Goal: Task Accomplishment & Management: Manage account settings

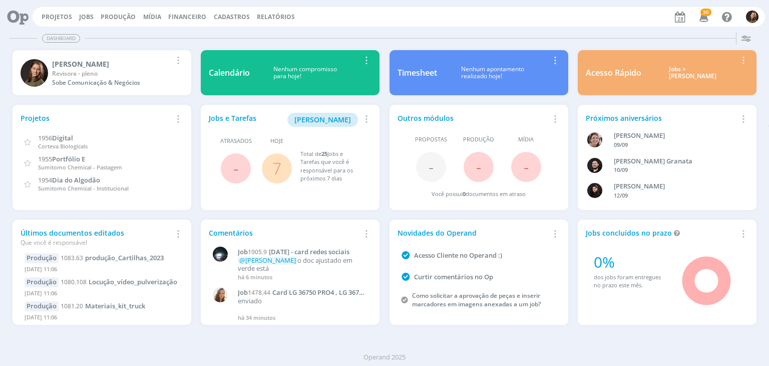
click at [278, 170] on link "7" at bounding box center [276, 168] width 9 height 22
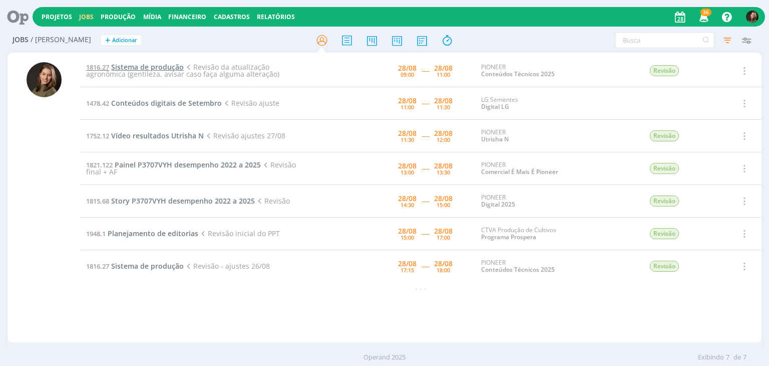
click at [135, 65] on span "Sistema de produção" at bounding box center [147, 67] width 73 height 10
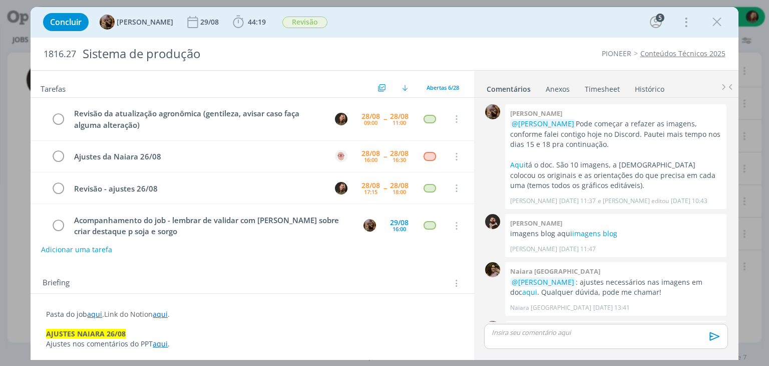
scroll to position [757, 0]
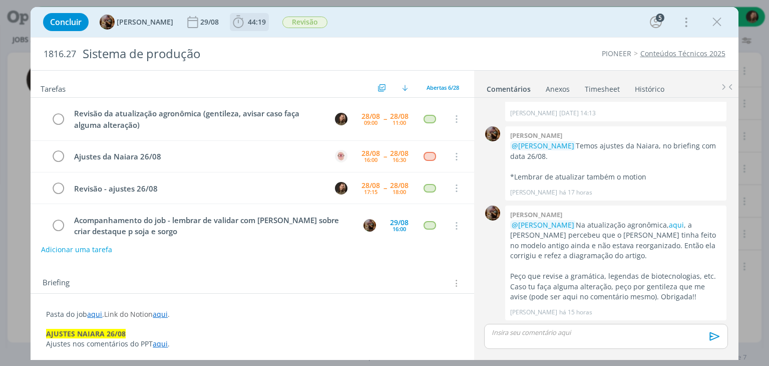
click at [258, 28] on span "44:19" at bounding box center [249, 22] width 37 height 15
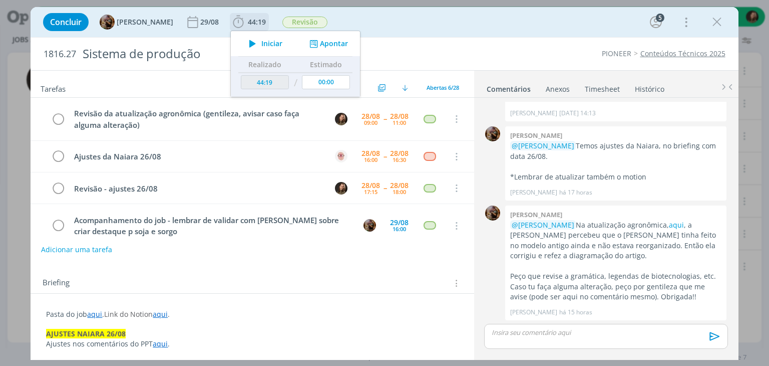
click at [278, 42] on span "Iniciar" at bounding box center [271, 43] width 21 height 7
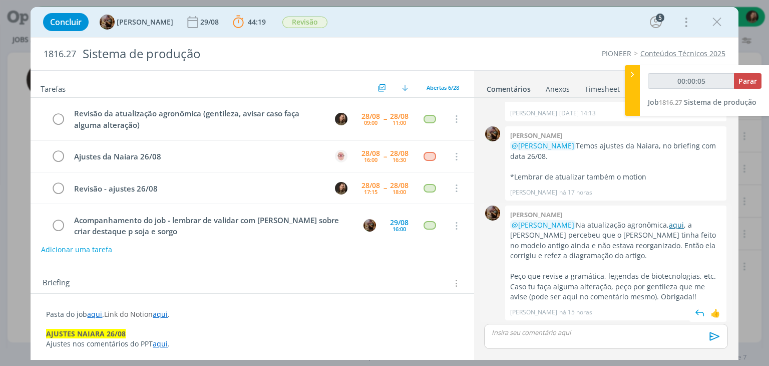
click at [669, 225] on link "aqui" at bounding box center [676, 225] width 15 height 10
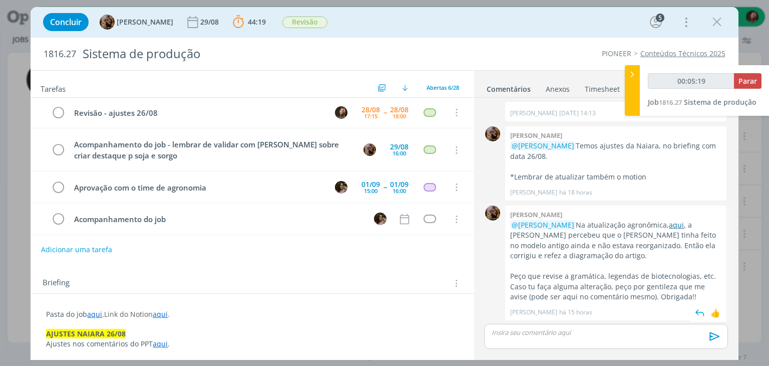
click at [669, 223] on link "aqui" at bounding box center [676, 225] width 15 height 10
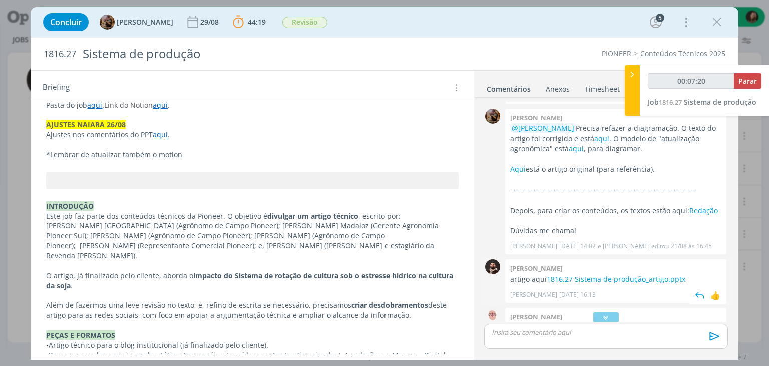
scroll to position [456, 0]
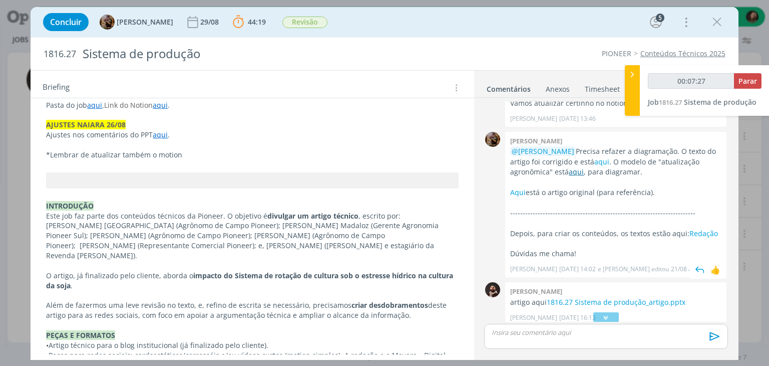
click at [581, 170] on link "aqui" at bounding box center [576, 172] width 15 height 10
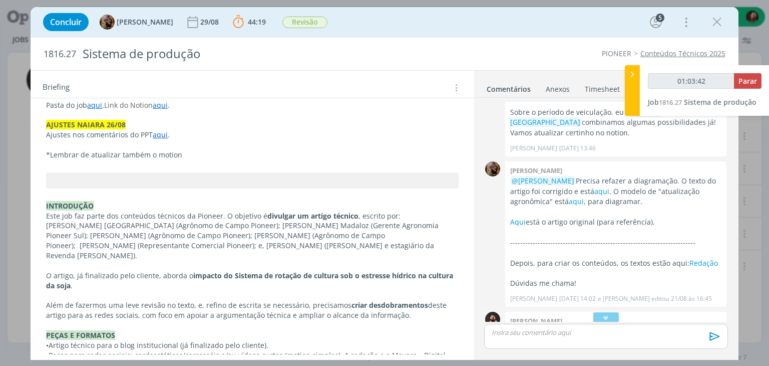
scroll to position [551, 0]
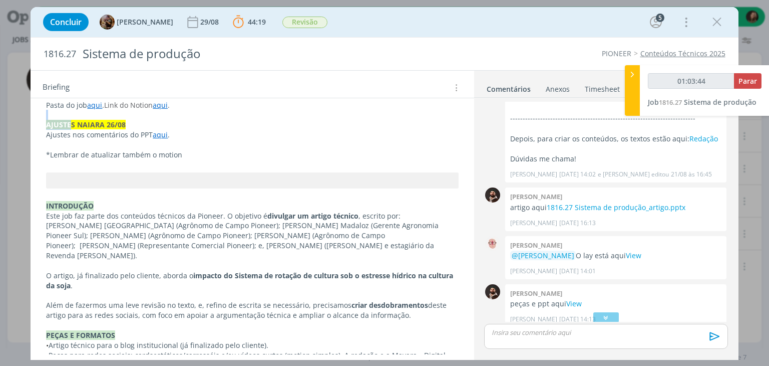
drag, startPoint x: 71, startPoint y: 121, endPoint x: 150, endPoint y: 112, distance: 79.7
click at [131, 125] on p "AJUSTES NAIARA 26/08" at bounding box center [252, 125] width 411 height 10
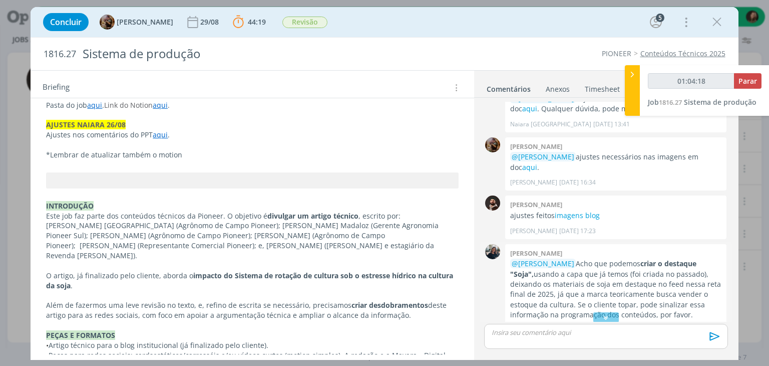
scroll to position [250, 0]
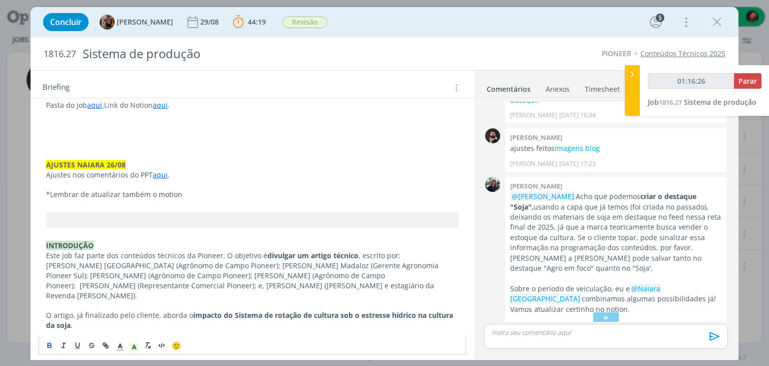
type input "01:16:27"
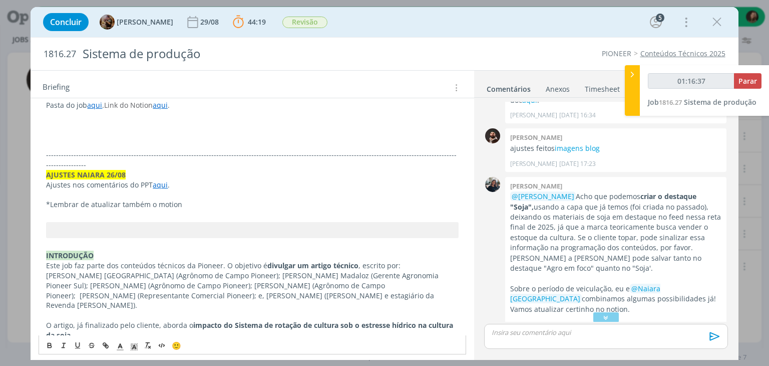
click at [52, 132] on p "dialog" at bounding box center [252, 135] width 412 height 10
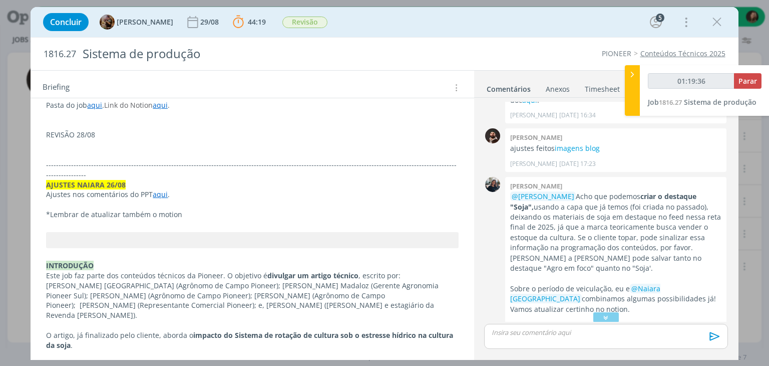
click at [65, 133] on p "REVISÃO 28/08" at bounding box center [252, 135] width 412 height 10
click at [64, 146] on p "dialog" at bounding box center [252, 145] width 412 height 10
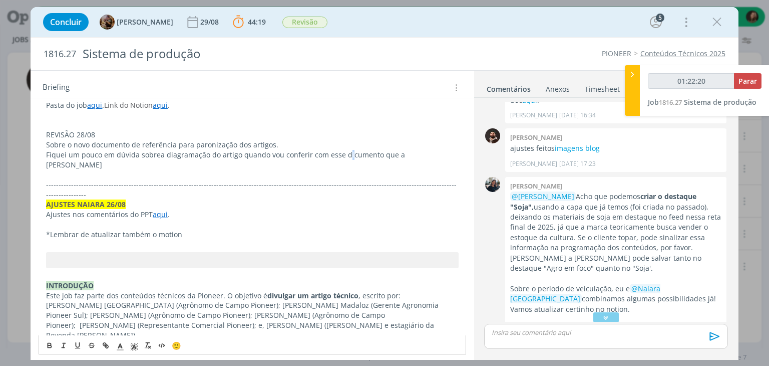
click at [347, 154] on p "Fiquei um pouco em dúvida sobrea diagramação do artigo quando vou conferir com …" at bounding box center [252, 160] width 412 height 20
click at [83, 135] on p "REVISÃO 28/08" at bounding box center [252, 135] width 412 height 10
click at [49, 339] on div "🙂" at bounding box center [252, 344] width 426 height 19
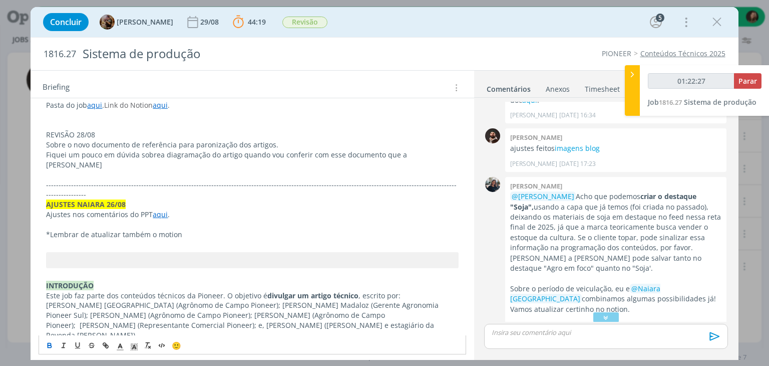
click at [54, 343] on icon "dialog" at bounding box center [50, 345] width 8 height 8
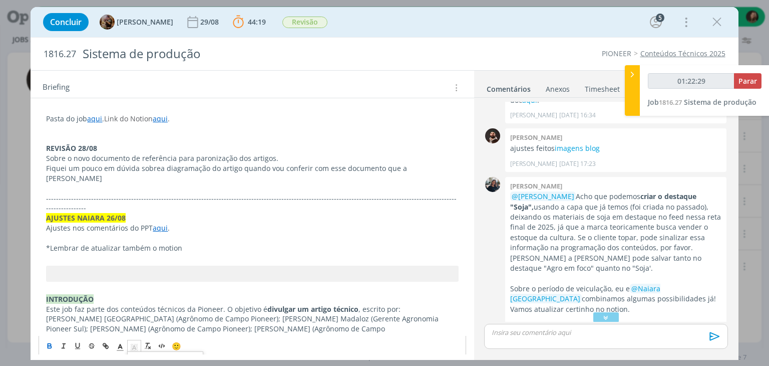
click at [139, 348] on span "dialog" at bounding box center [134, 345] width 14 height 12
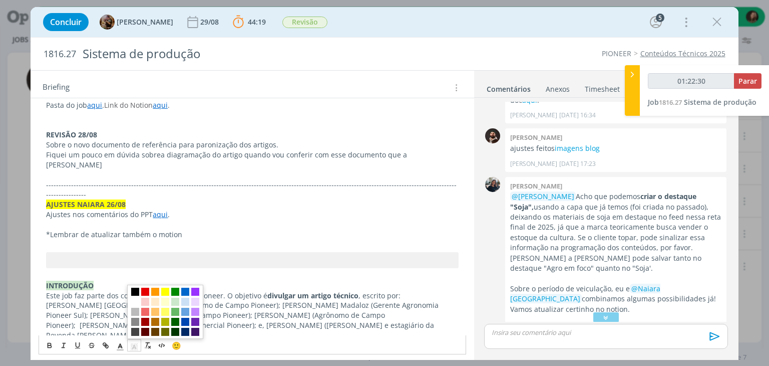
click at [134, 291] on span "dialog" at bounding box center [135, 292] width 8 height 8
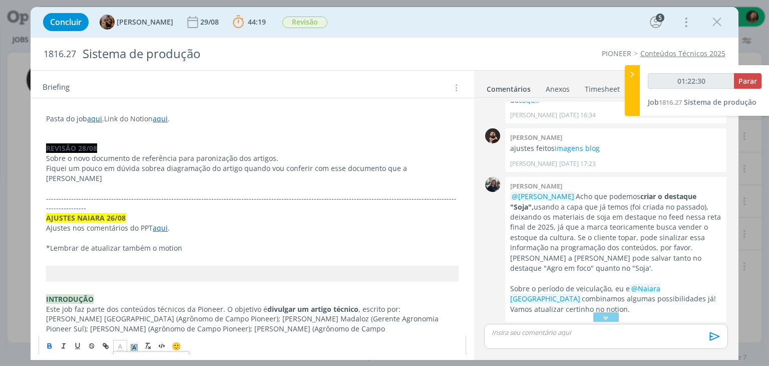
drag, startPoint x: 115, startPoint y: 347, endPoint x: 125, endPoint y: 346, distance: 10.6
click at [121, 346] on span "dialog" at bounding box center [120, 345] width 14 height 12
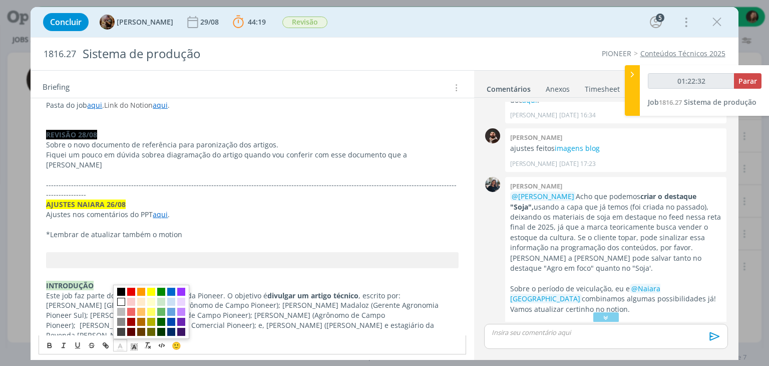
click at [123, 299] on span "dialog" at bounding box center [121, 302] width 8 height 8
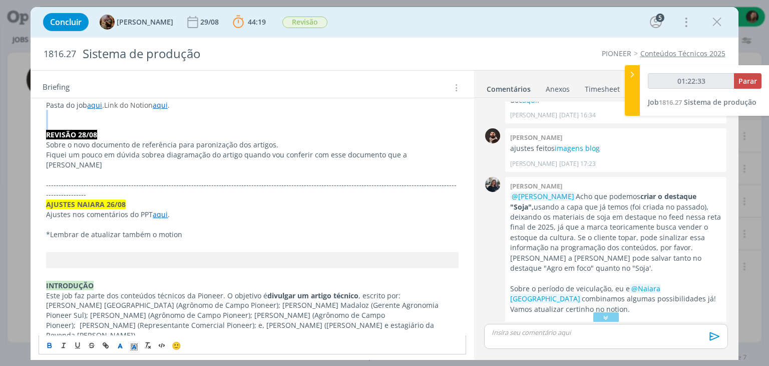
drag, startPoint x: 219, startPoint y: 149, endPoint x: 225, endPoint y: 145, distance: 7.2
click at [220, 150] on p "Fiquei um pouco em dúvida sobrea diagramação do artigo quando vou conferir com …" at bounding box center [252, 160] width 412 height 20
click at [425, 151] on p "Fiquei um pouco em dúvida sobrea diagramação do artigo quando vou conferir com …" at bounding box center [252, 160] width 412 height 20
drag, startPoint x: 323, startPoint y: 155, endPoint x: 376, endPoint y: 155, distance: 52.6
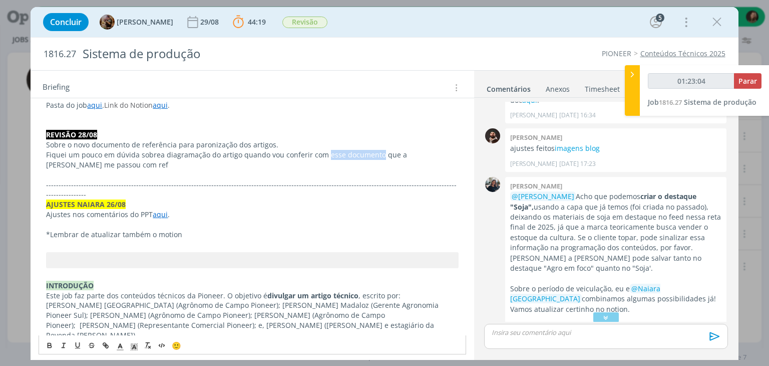
click at [376, 155] on p "Fiquei um pouco em dúvida sobrea diagramação do artigo quando vou conferir com …" at bounding box center [252, 160] width 412 height 20
type input "01:23:06"
click at [110, 341] on button "dialog" at bounding box center [106, 345] width 14 height 12
paste input "[URL][DOMAIN_NAME]"
type input "[URL][DOMAIN_NAME]"
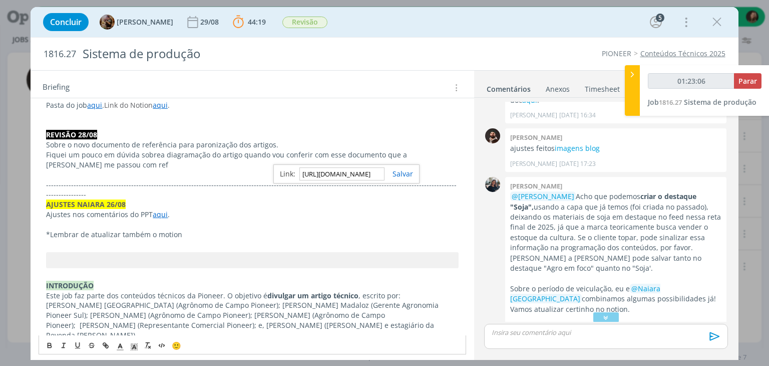
scroll to position [0, 271]
type input "01:23:07"
type input "[URL][DOMAIN_NAME]"
click at [395, 173] on link "dialog" at bounding box center [399, 174] width 29 height 10
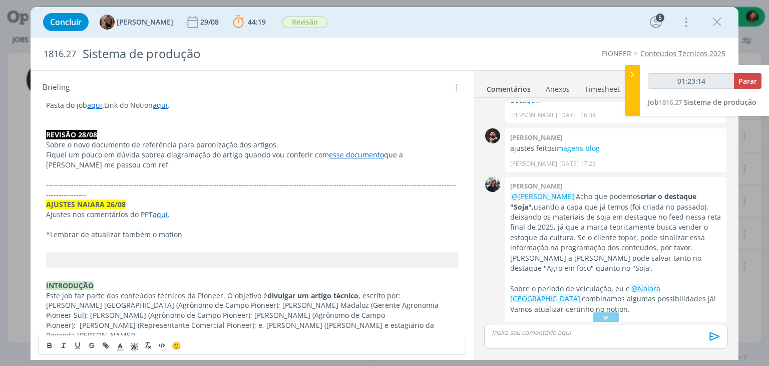
click at [97, 163] on p "Fiquei um pouco em dúvida sobrea diagramação do artigo quando vou conferir com …" at bounding box center [252, 160] width 412 height 20
click at [126, 160] on p "Fiquei um pouco em dúvida sobrea diagramação do artigo quando vou conferir com …" at bounding box center [252, 160] width 412 height 20
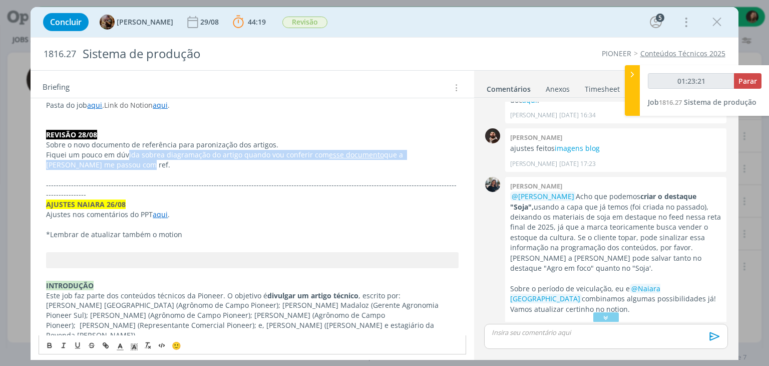
click at [123, 167] on p "Fiquei um pouco em dúvida sobrea diagramação do artigo quando vou conferir com …" at bounding box center [252, 160] width 412 height 20
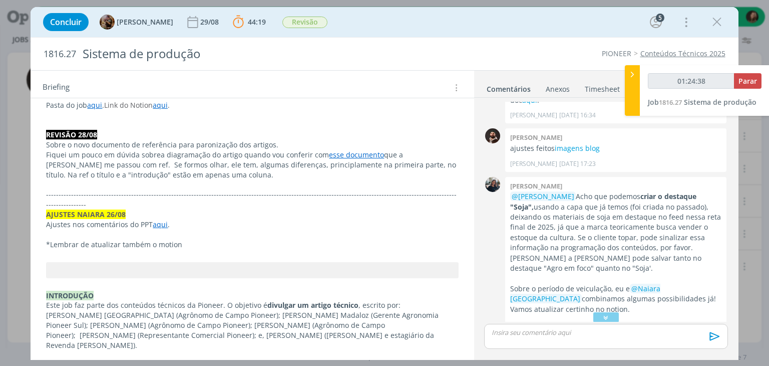
click at [198, 172] on p "Fiquei um pouco em dúvida sobrea diagramação do artigo quando vou conferir com …" at bounding box center [252, 165] width 412 height 30
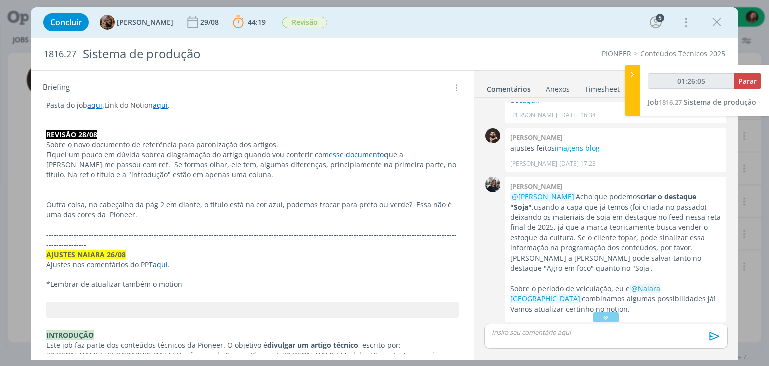
click at [160, 209] on p "Outra coisa, no cabeçalho da pág 2 em diante, o título está na cor azul, podemo…" at bounding box center [252, 209] width 412 height 20
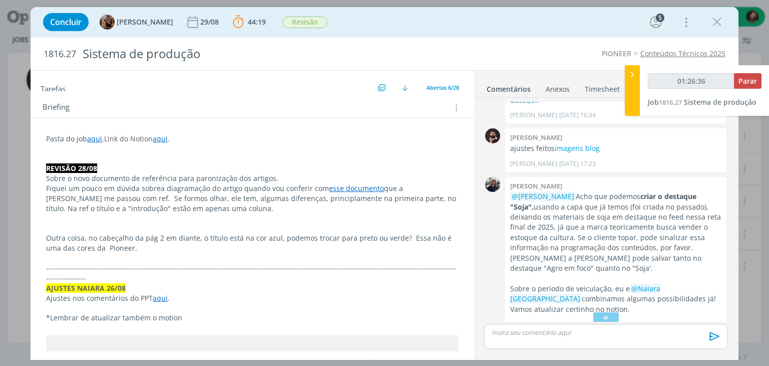
scroll to position [200, 0]
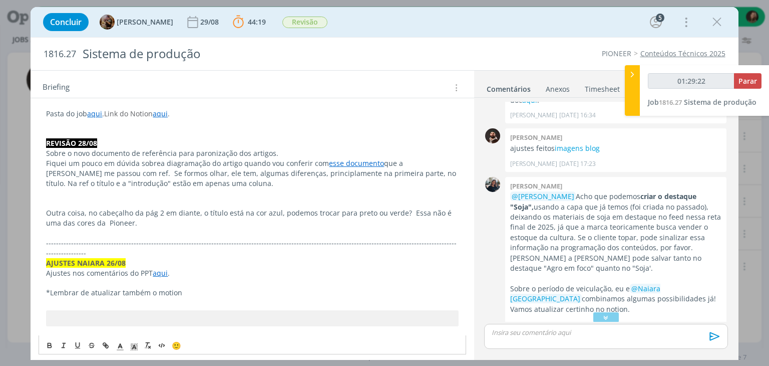
click at [144, 217] on p "Outra coisa, no cabeçalho da pág 2 em diante, o título está na cor azul, podemo…" at bounding box center [252, 218] width 412 height 20
click at [143, 225] on p "Outra coisa, no cabeçalho da pág 2 em diante, o título está na cor azul, podemo…" at bounding box center [252, 218] width 412 height 20
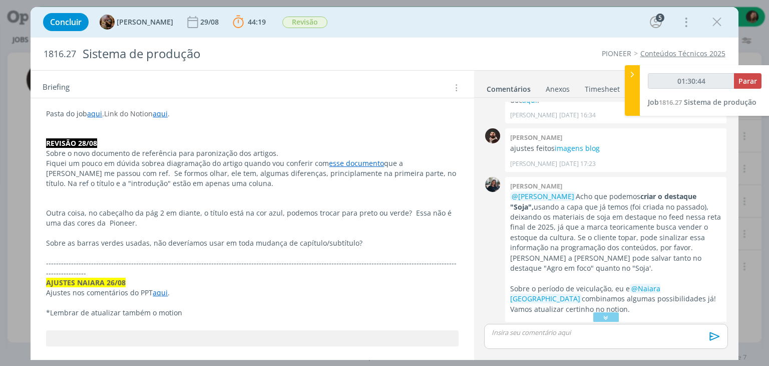
click at [363, 235] on p "dialog" at bounding box center [252, 233] width 412 height 10
click at [361, 241] on p "Sobre as barras verdes usadas, não deveríamos usar em toda mudança de capítulo/…" at bounding box center [252, 243] width 412 height 10
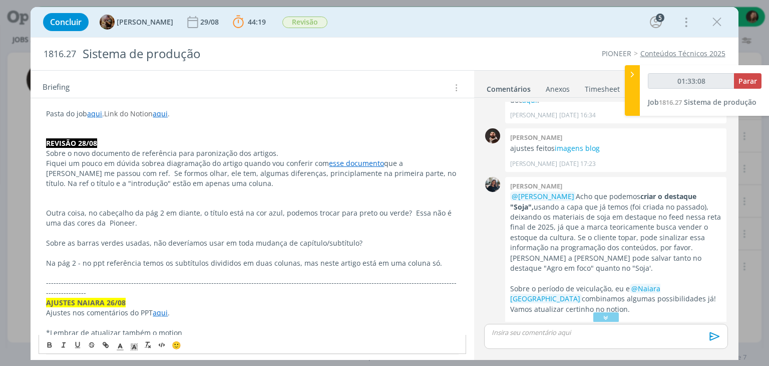
click at [274, 148] on p "Sobre o novo documento de referência para paronização dos artigos." at bounding box center [252, 153] width 412 height 10
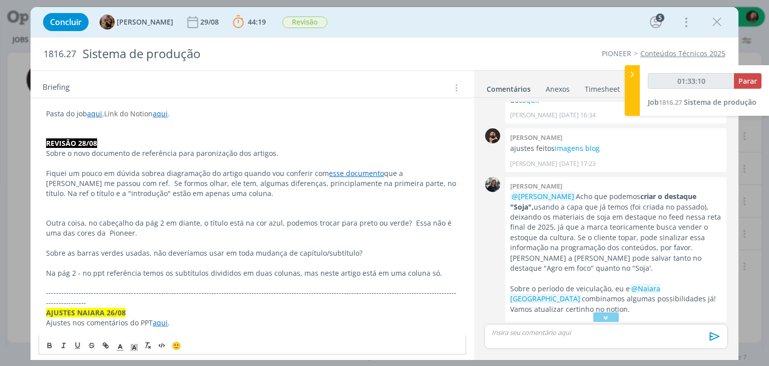
click at [84, 208] on p "dialog" at bounding box center [252, 213] width 412 height 10
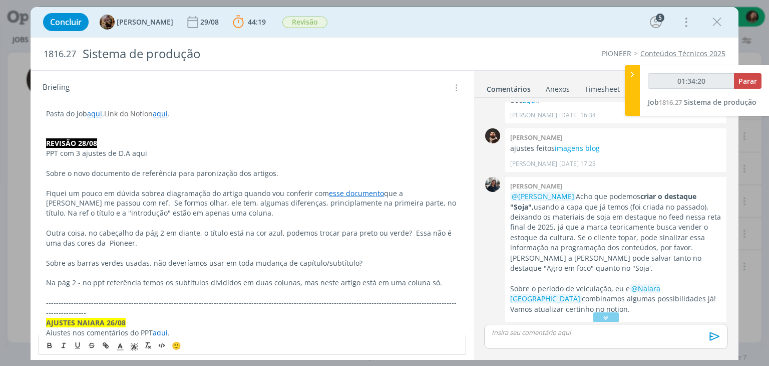
click at [97, 113] on link "aqui" at bounding box center [94, 114] width 15 height 10
click at [108, 135] on link "[URL][DOMAIN_NAME]" at bounding box center [112, 132] width 76 height 13
drag, startPoint x: 130, startPoint y: 154, endPoint x: 166, endPoint y: 155, distance: 36.1
click at [176, 155] on p "PPT com 3 ajustes de D.A aqui" at bounding box center [252, 153] width 412 height 10
type input "01:35:11"
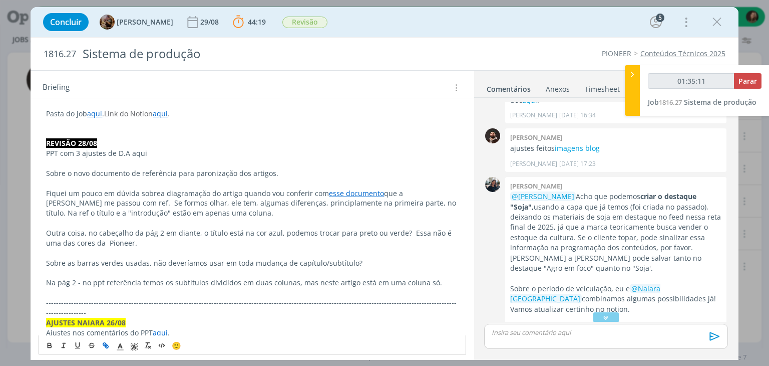
click at [104, 343] on icon "dialog" at bounding box center [104, 344] width 3 height 3
paste input "[URL][DOMAIN_NAME]"
type input "[URL][DOMAIN_NAME]"
type input "01:35:12"
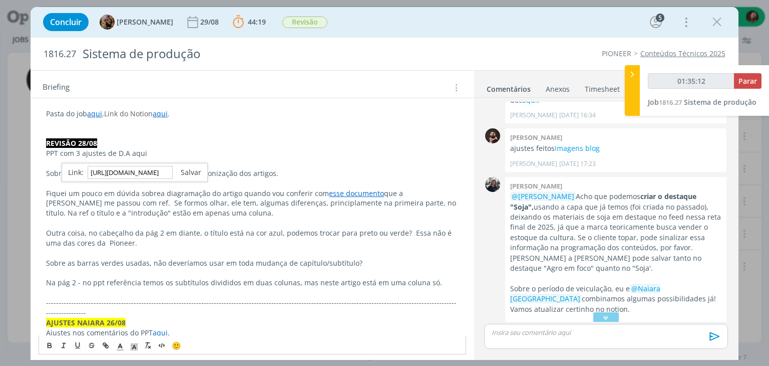
type input "[URL][DOMAIN_NAME]"
click at [190, 174] on link "dialog" at bounding box center [187, 172] width 29 height 10
click at [525, 339] on div "dialog" at bounding box center [605, 336] width 243 height 25
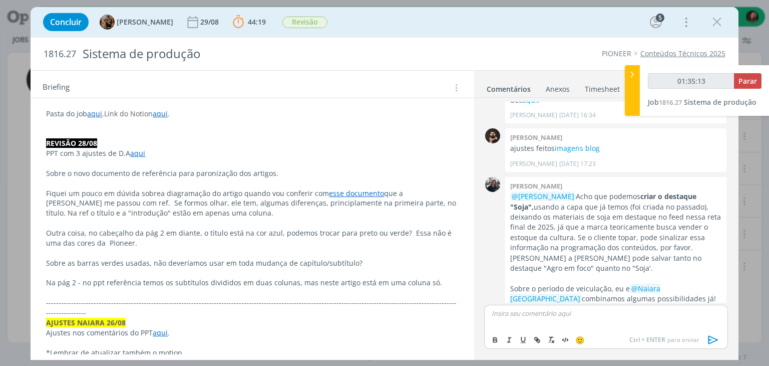
scroll to position [775, 0]
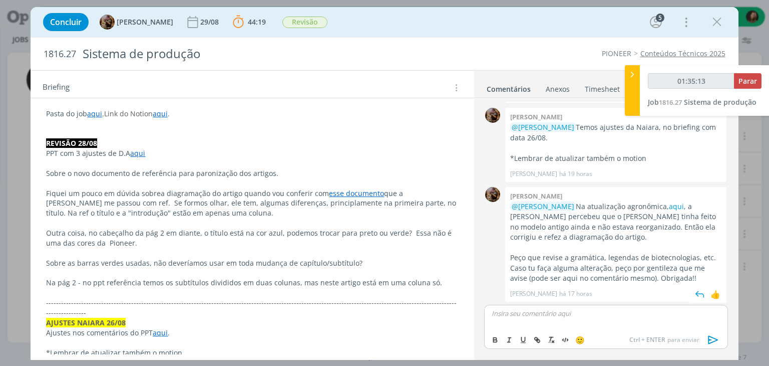
type input "01:35:14"
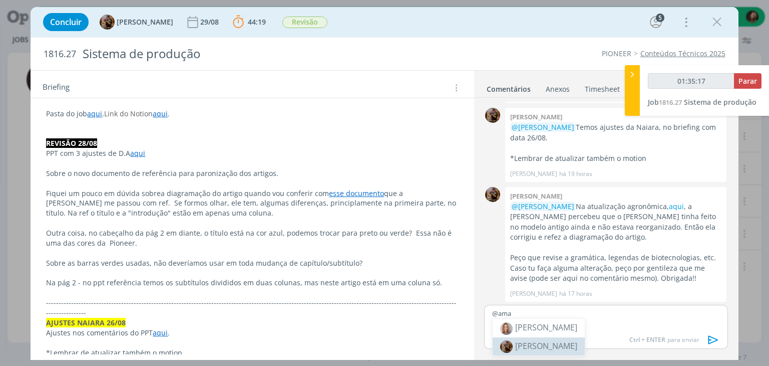
click at [553, 347] on span "[PERSON_NAME]" at bounding box center [546, 345] width 62 height 11
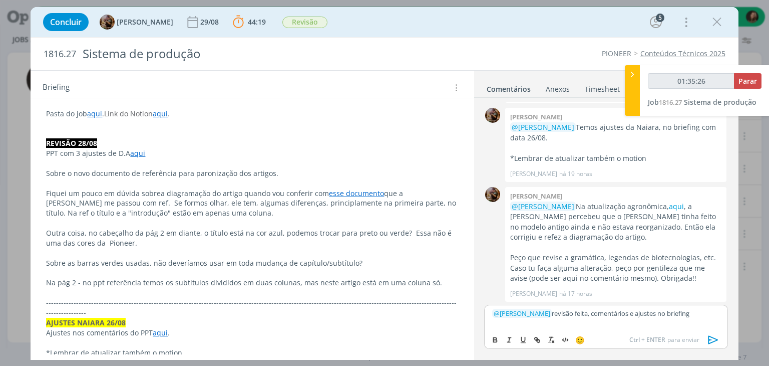
click at [711, 343] on icon "dialog" at bounding box center [713, 340] width 10 height 9
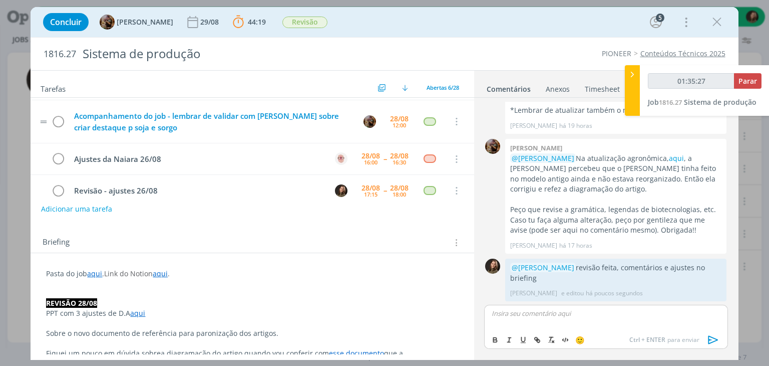
scroll to position [0, 0]
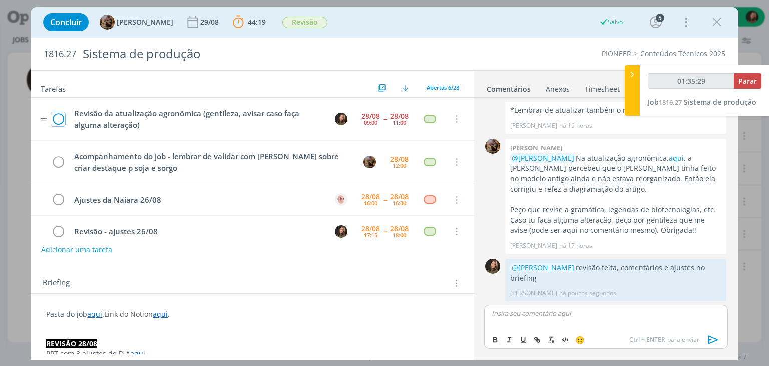
click at [55, 116] on icon "dialog" at bounding box center [58, 119] width 14 height 15
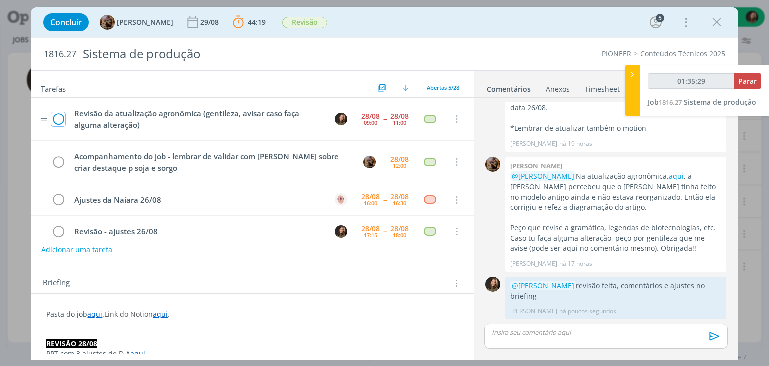
scroll to position [805, 0]
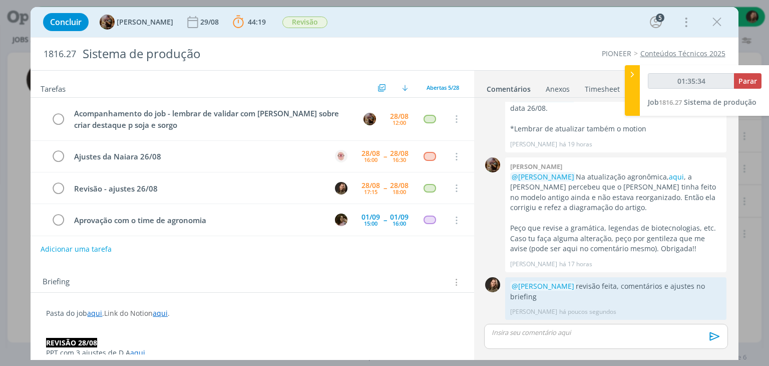
click at [72, 243] on button "Adicionar uma tarefa" at bounding box center [76, 248] width 71 height 17
type input "01:35:35"
type input "V"
type input "01:35:36"
type input "V"
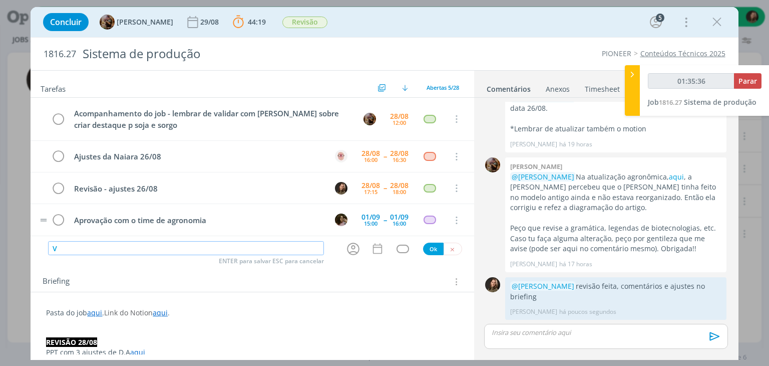
type input "01:35:37"
type input "Validar"
type input "01:35:38"
type input "Validar comentá"
type input "01:35:39"
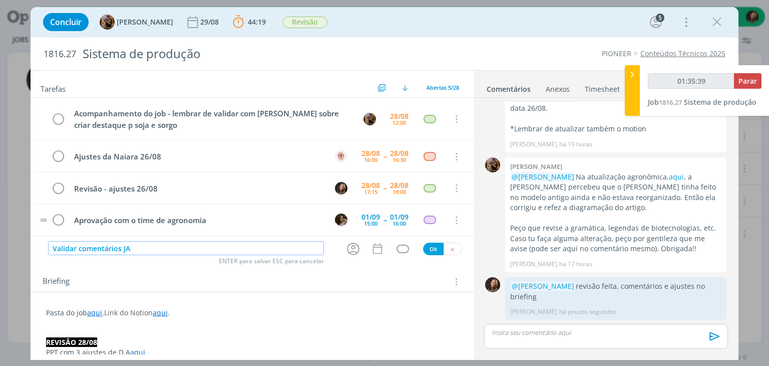
type input "Validar comentários JAU"
type input "01:35:40"
type input "Validar comentários JAULI"
type input "01:35:41"
type input "Validar comentários Ju"
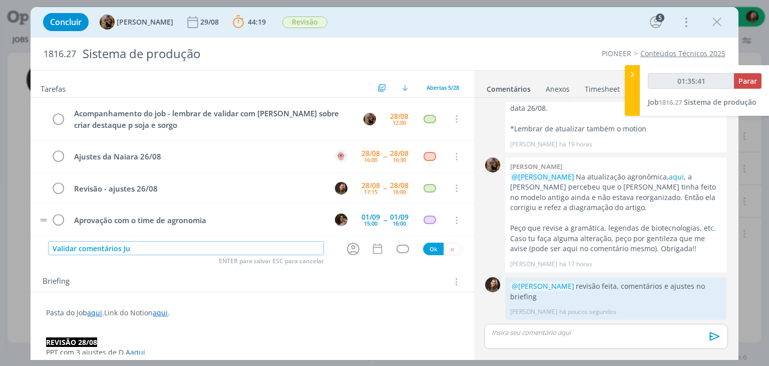
type input "01:35:42"
type input "Validar comentários [PERSON_NAME]"
type input "01:35:45"
click at [348, 246] on icon "dialog" at bounding box center [353, 248] width 13 height 13
type input "Validar comentários [PERSON_NAME]"
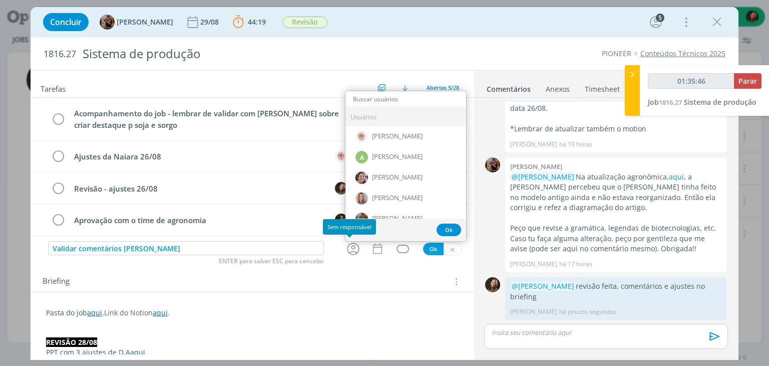
type input "01:35:47"
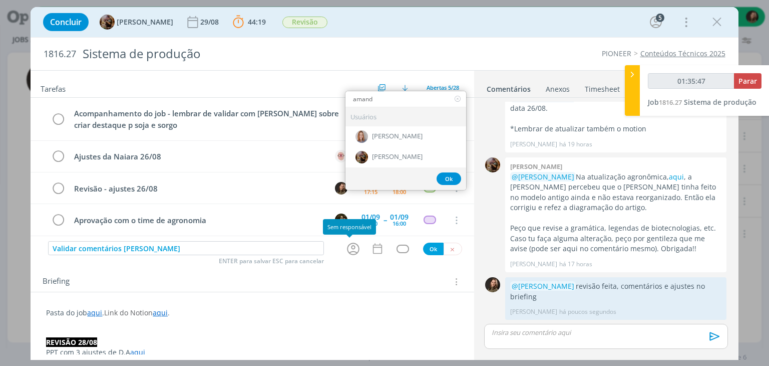
type input "[PERSON_NAME]"
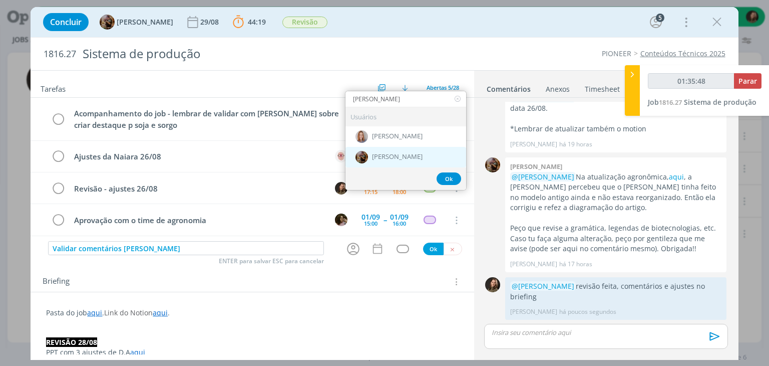
type input "01:35:49"
type input "[PERSON_NAME]"
click at [399, 156] on span "[PERSON_NAME]" at bounding box center [397, 157] width 51 height 8
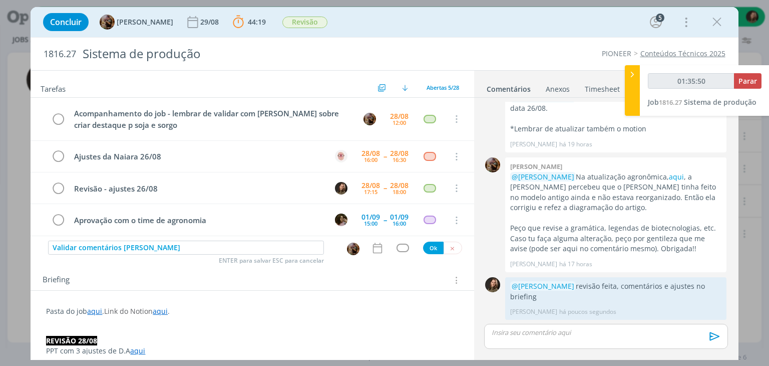
click at [371, 244] on icon "dialog" at bounding box center [377, 247] width 13 height 13
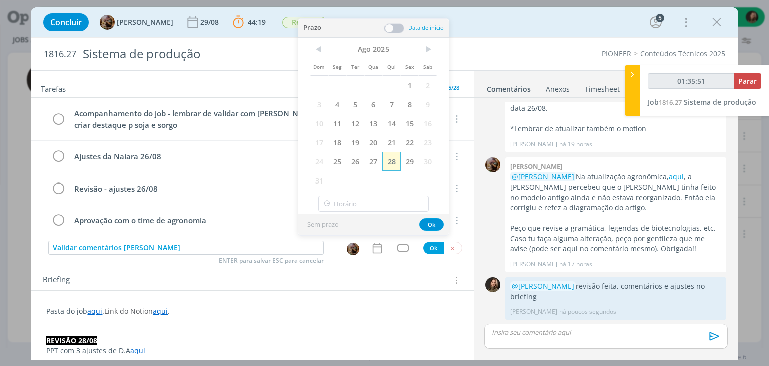
click at [389, 169] on span "28" at bounding box center [392, 161] width 18 height 19
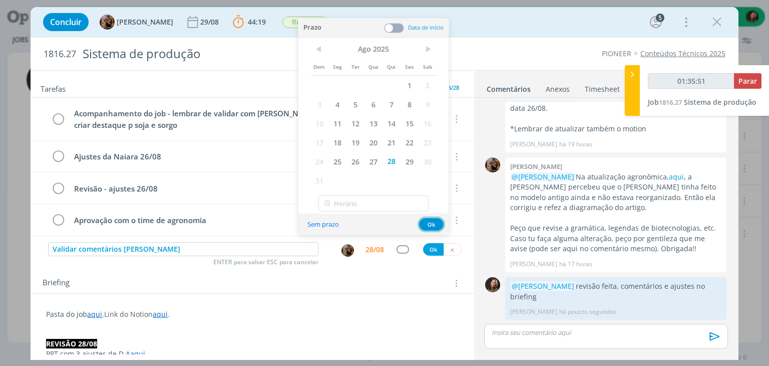
click at [429, 223] on button "Ok" at bounding box center [431, 224] width 25 height 13
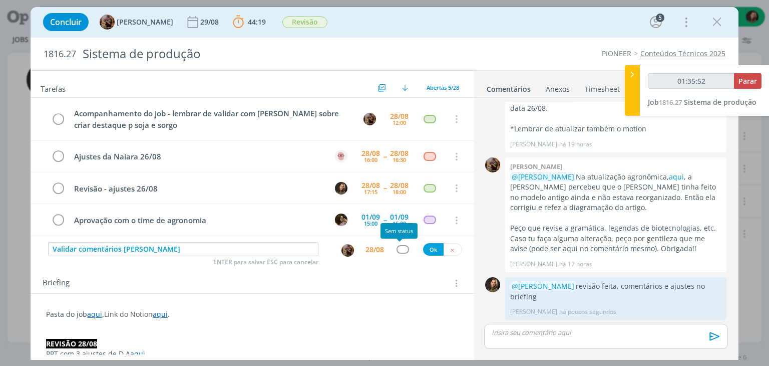
click at [402, 250] on div "dialog" at bounding box center [403, 249] width 13 height 9
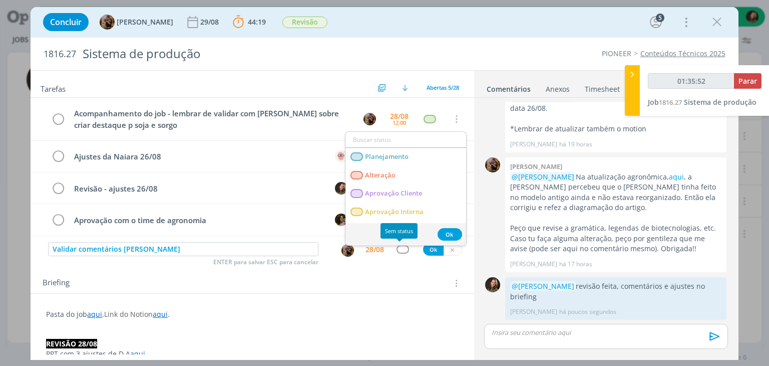
type input "01:35:53"
type input "ate"
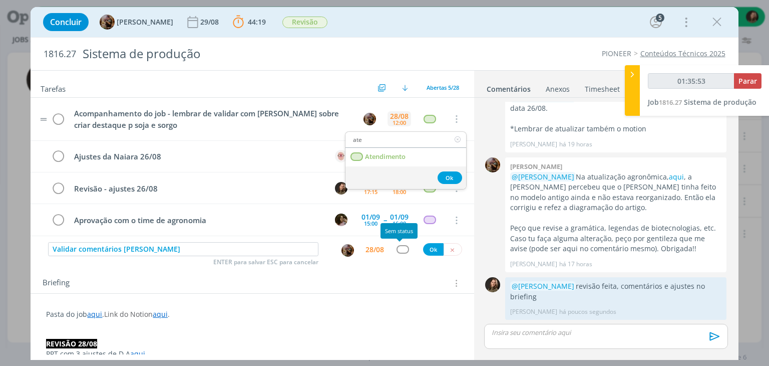
type input "01:35:54"
type input "ate"
click at [393, 159] on span "Atendimento" at bounding box center [386, 157] width 41 height 8
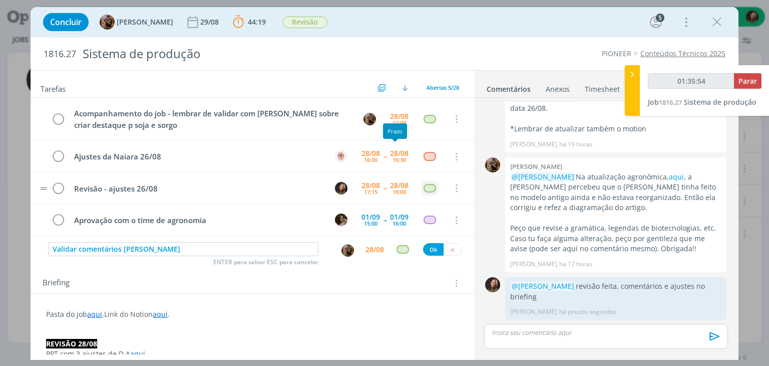
type input "01:35:55"
click at [425, 252] on button "Ok" at bounding box center [433, 249] width 21 height 13
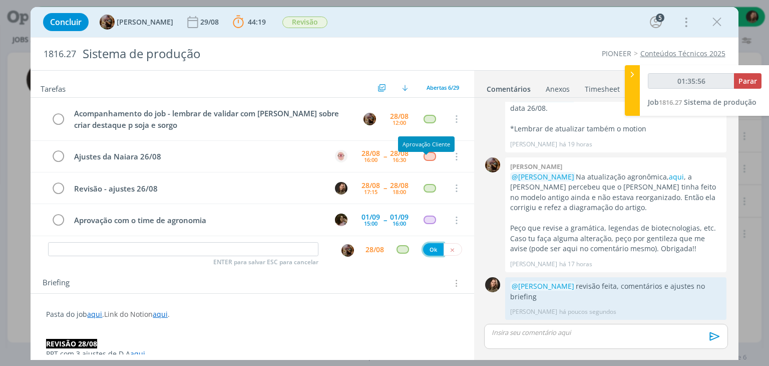
scroll to position [56, 0]
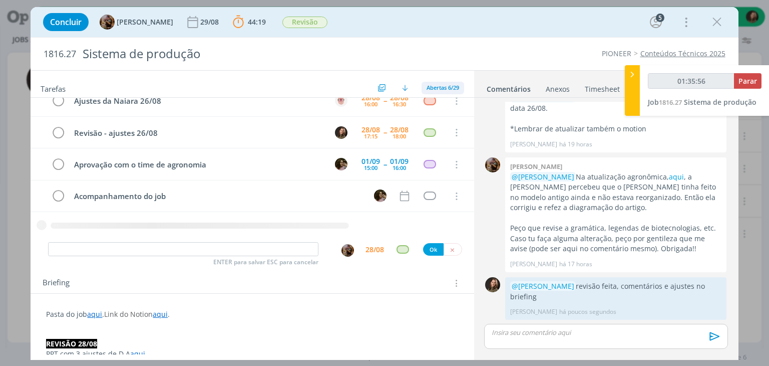
click at [439, 86] on span "Abertas 6/29" at bounding box center [443, 88] width 33 height 8
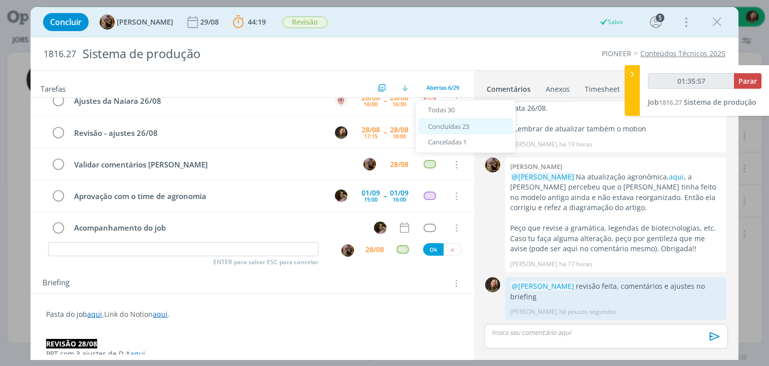
click at [445, 129] on span "Concluídas 23" at bounding box center [448, 126] width 41 height 9
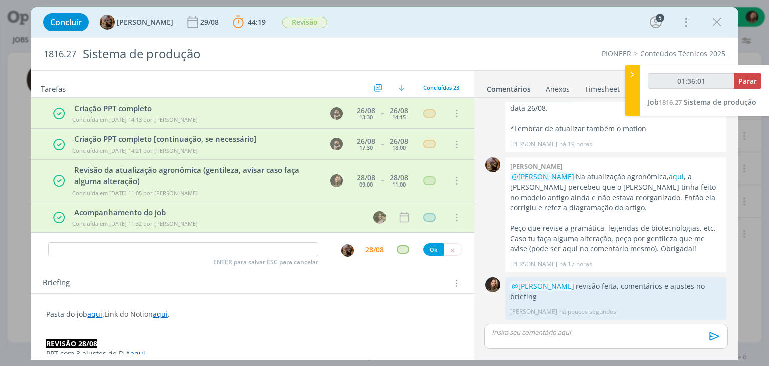
scroll to position [581, 0]
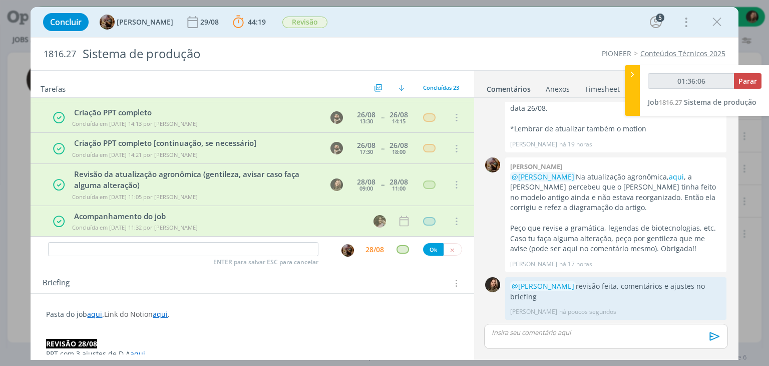
click at [721, 27] on icon "dialog" at bounding box center [717, 22] width 15 height 15
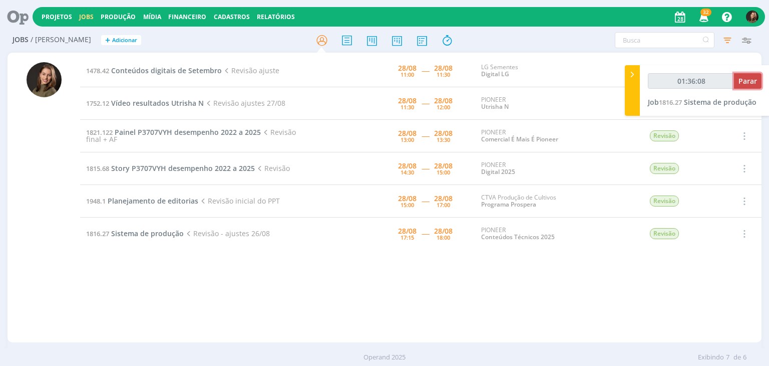
click at [748, 80] on span "Parar" at bounding box center [748, 81] width 19 height 10
click at [753, 78] on span "Parar" at bounding box center [748, 81] width 19 height 10
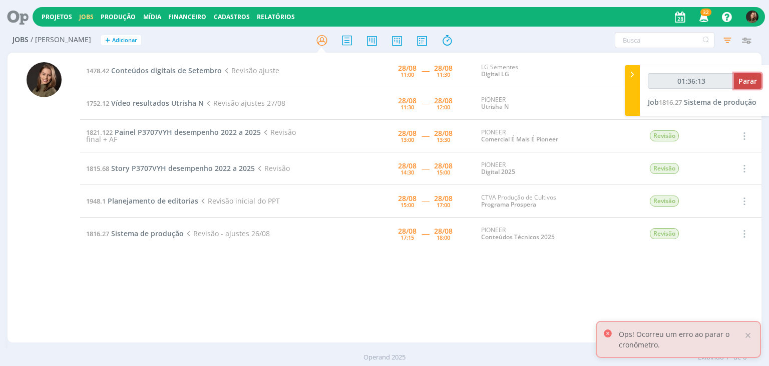
click at [752, 84] on span "Parar" at bounding box center [748, 81] width 19 height 10
type input "01:37:00"
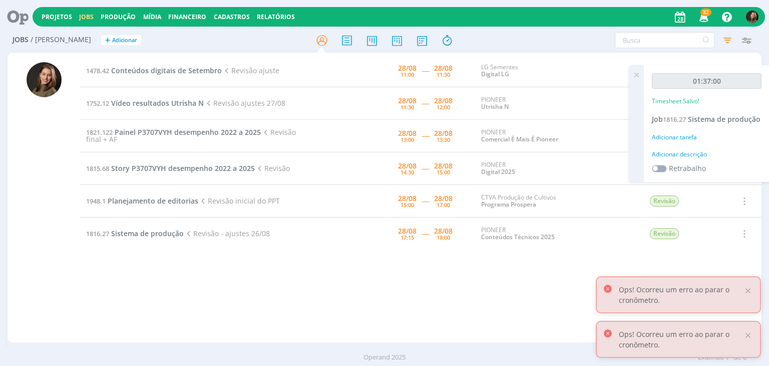
click at [686, 159] on div "Adicionar descrição" at bounding box center [707, 154] width 110 height 9
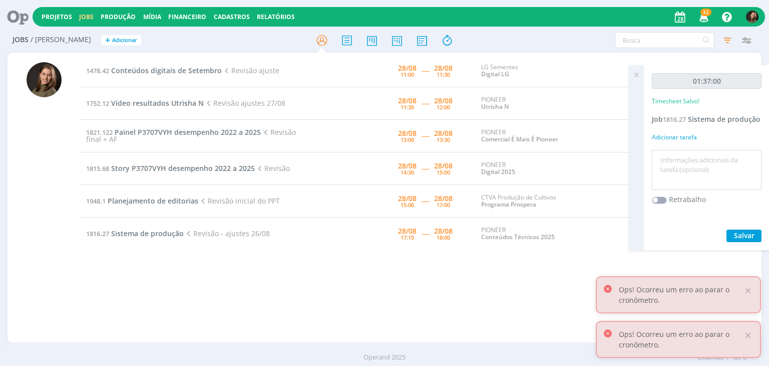
click at [686, 162] on textarea at bounding box center [707, 170] width 105 height 36
type textarea "revisão artigo diagramado"
click at [734, 242] on button "Salvar" at bounding box center [744, 235] width 35 height 13
drag, startPoint x: 638, startPoint y: 77, endPoint x: 630, endPoint y: 81, distance: 8.3
click at [636, 77] on icon at bounding box center [637, 75] width 18 height 20
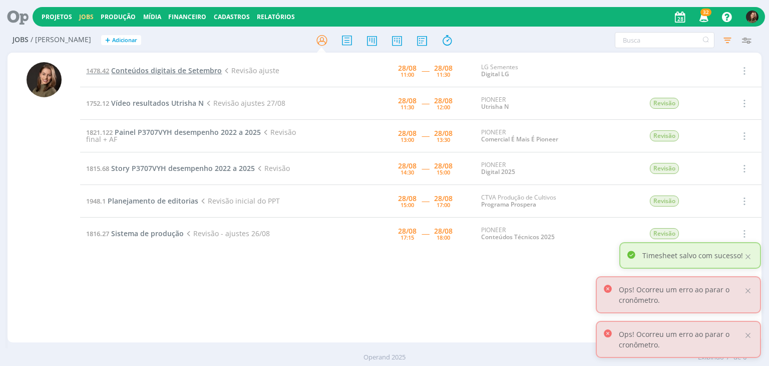
click at [154, 71] on span "Conteúdos digitais de Setembro" at bounding box center [166, 71] width 111 height 10
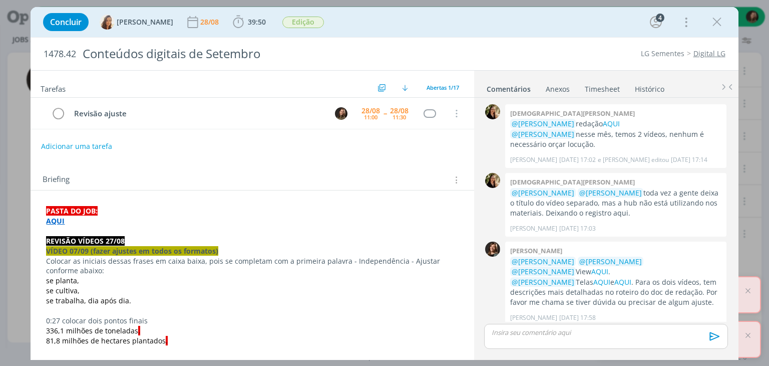
scroll to position [607, 0]
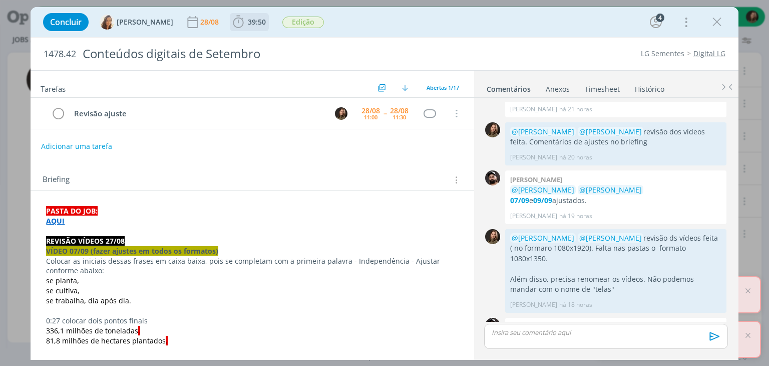
click at [231, 22] on icon "dialog" at bounding box center [238, 22] width 15 height 15
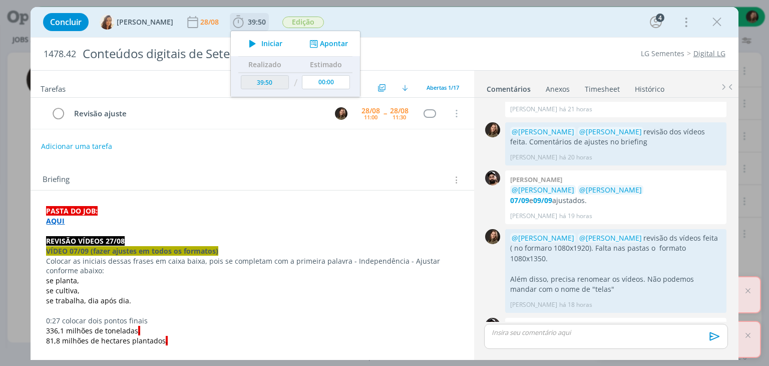
click at [261, 43] on span "Iniciar" at bounding box center [271, 43] width 21 height 7
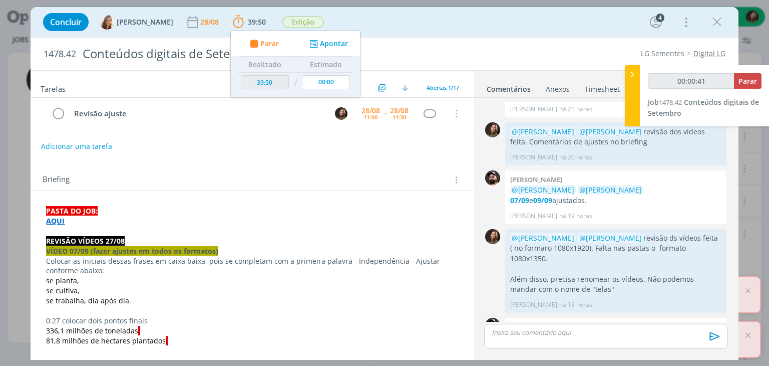
click at [260, 170] on div "Briefing Briefings Predefinidos Versões do Briefing Ver Briefing do Projeto" at bounding box center [252, 176] width 443 height 27
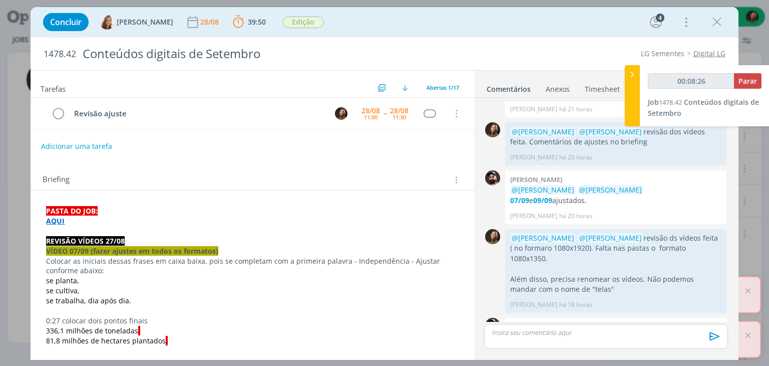
click at [646, 332] on strong "07/09" at bounding box center [655, 337] width 19 height 10
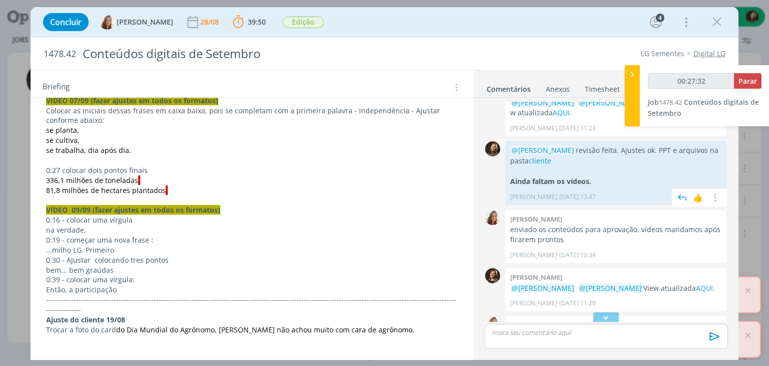
scroll to position [256, 0]
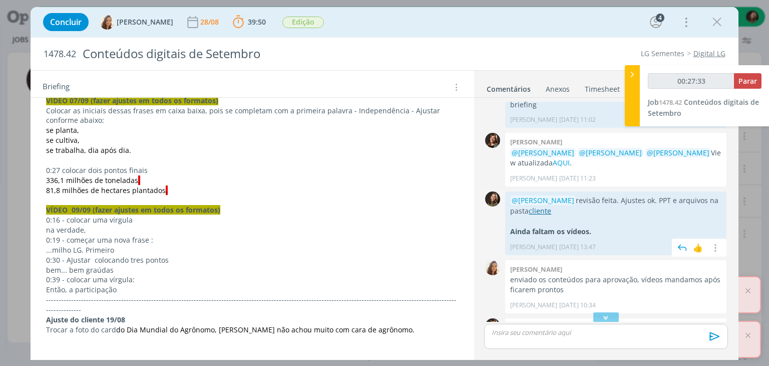
click at [549, 206] on link "cliente" at bounding box center [540, 211] width 23 height 10
click at [546, 337] on div "dialog" at bounding box center [605, 336] width 243 height 25
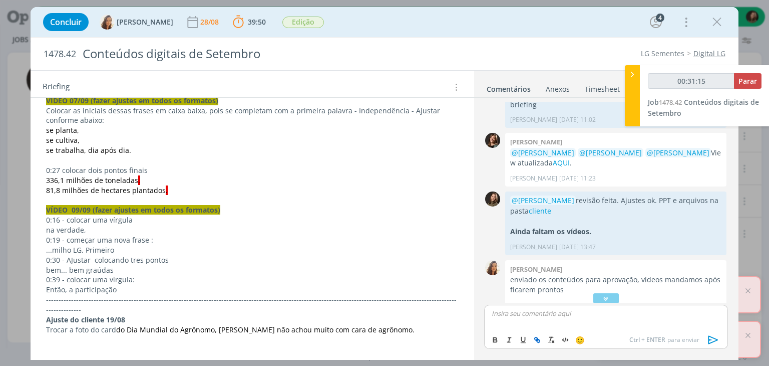
scroll to position [625, 0]
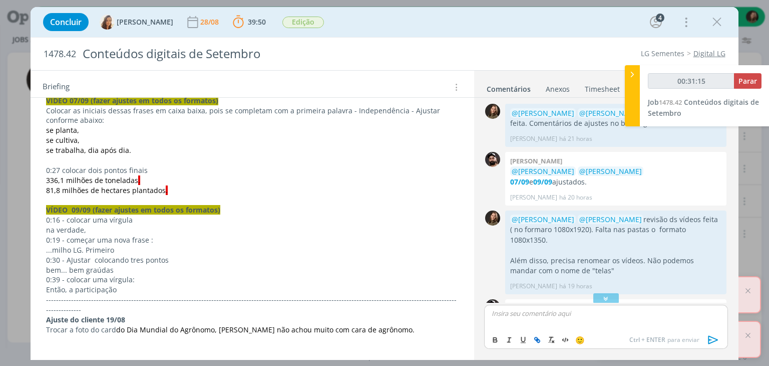
type input "00:31:16"
click at [536, 329] on span "[PERSON_NAME]" at bounding box center [546, 327] width 62 height 11
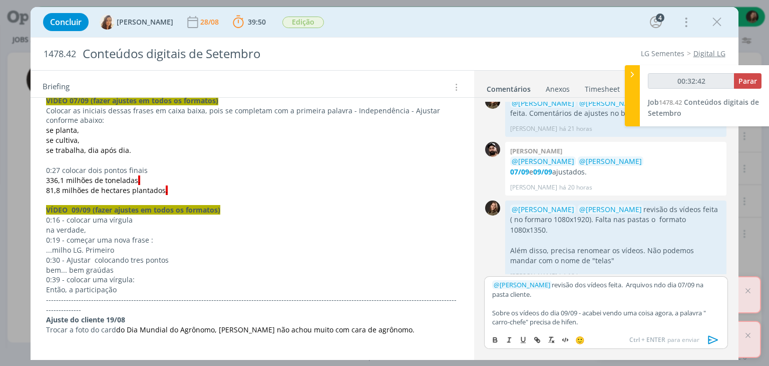
click at [712, 310] on p "Sobre os vídeos do dia 09/09 - acabei vendo uma coisa agora, a palavra " carro-…" at bounding box center [605, 317] width 227 height 19
click at [713, 311] on p "Sobre os vídeos do dia 09/09 - acabei vendo uma coisa agora, a palavra " carro-…" at bounding box center [605, 317] width 227 height 19
click at [602, 322] on p "Sobre os vídeos do dia 09/09 - acabei vendo uma coisa agora, a palavra "carro-c…" at bounding box center [605, 317] width 227 height 19
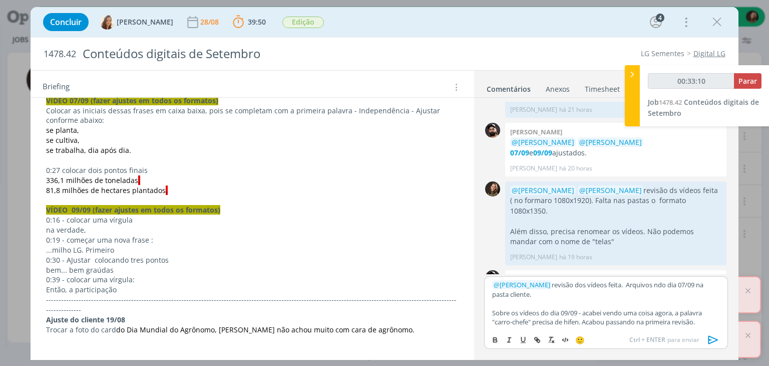
click at [708, 338] on icon "dialog" at bounding box center [713, 339] width 15 height 15
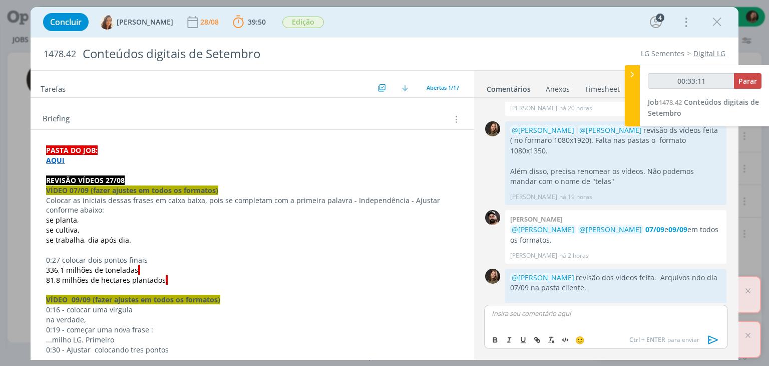
scroll to position [0, 0]
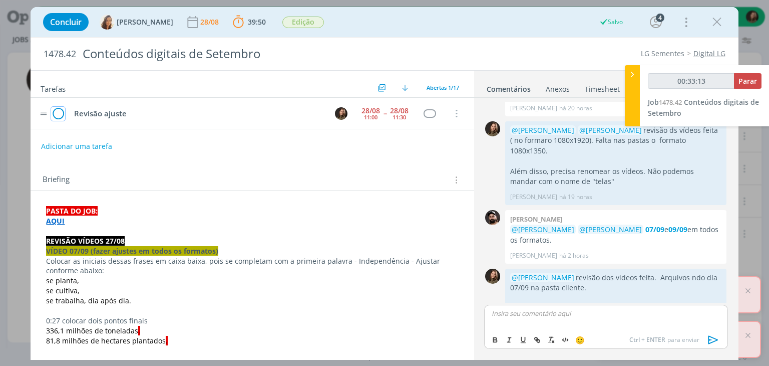
click at [53, 111] on icon "dialog" at bounding box center [58, 113] width 14 height 15
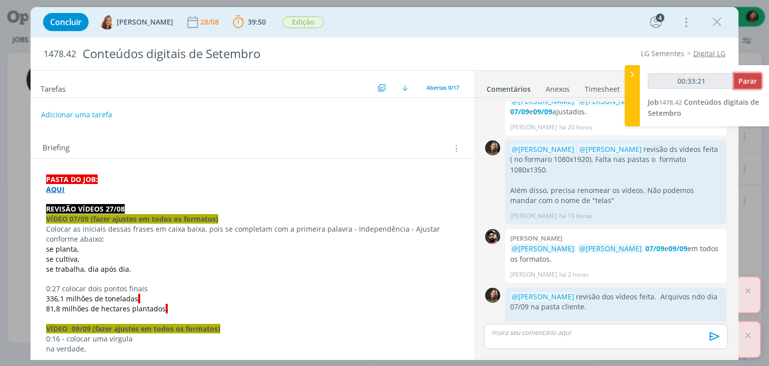
click at [745, 75] on button "Parar" at bounding box center [748, 81] width 28 height 16
click at [739, 80] on span "Parar" at bounding box center [748, 81] width 19 height 10
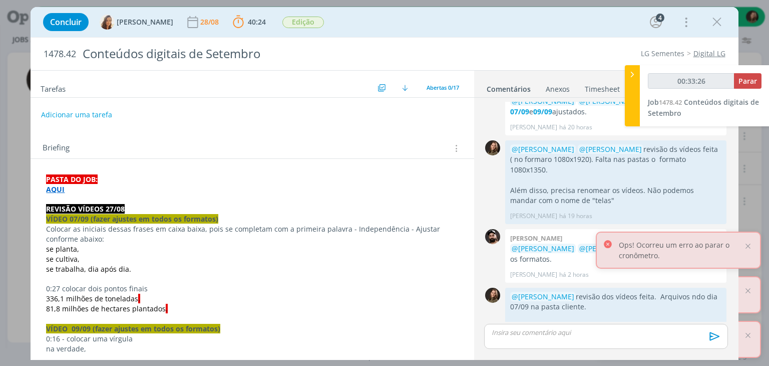
type input "00:34:00"
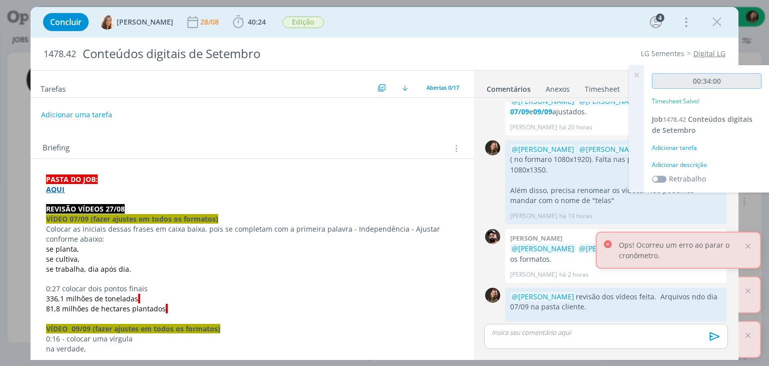
click at [742, 84] on input "00:34:00" at bounding box center [707, 81] width 110 height 16
click at [689, 167] on div "Adicionar descrição" at bounding box center [707, 164] width 110 height 9
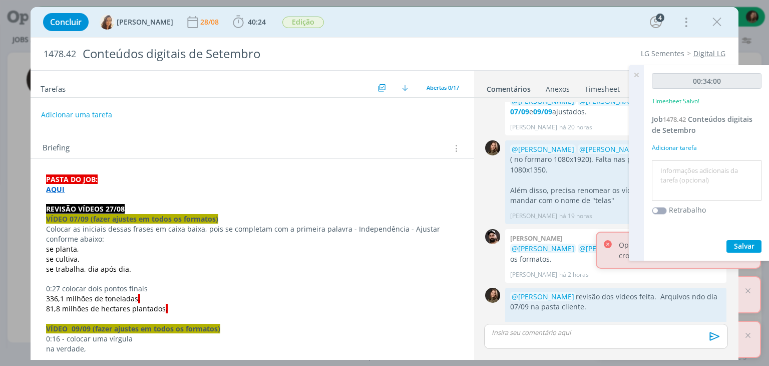
click at [689, 167] on textarea at bounding box center [707, 181] width 105 height 36
type textarea "revisão vídeos"
click at [735, 245] on span "Salvar" at bounding box center [744, 246] width 21 height 10
click at [638, 79] on icon at bounding box center [637, 75] width 18 height 20
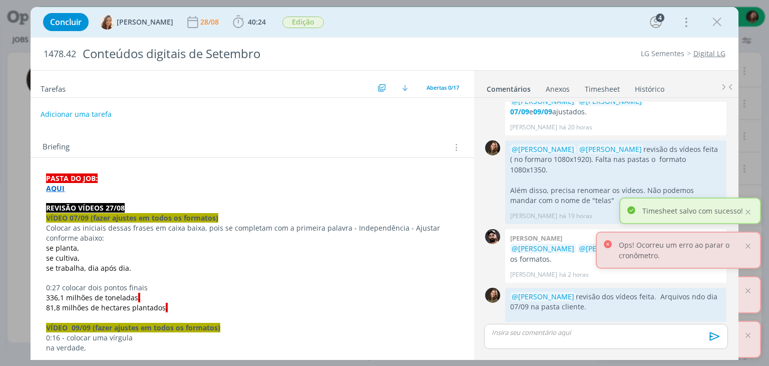
click at [88, 117] on button "Adicionar uma tarefa" at bounding box center [76, 114] width 71 height 17
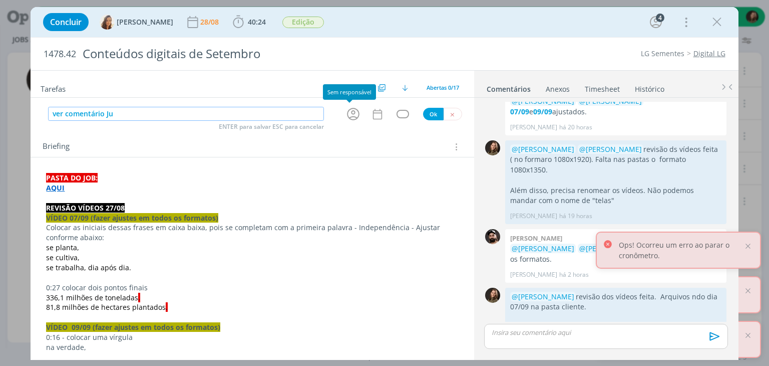
click at [351, 117] on icon "dialog" at bounding box center [354, 114] width 16 height 16
type input "ver comentário Ju"
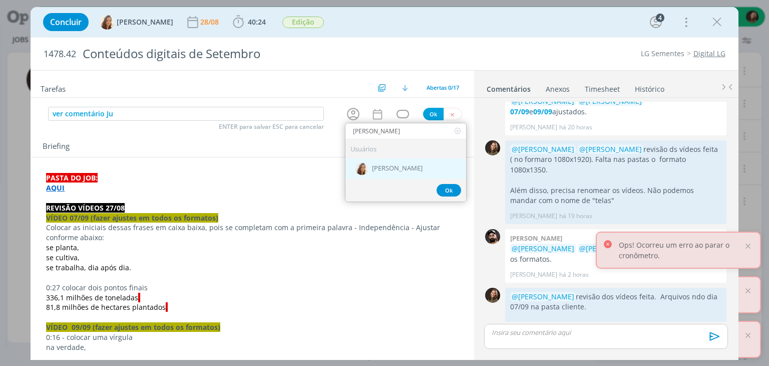
type input "[PERSON_NAME]"
click at [387, 165] on span "[PERSON_NAME]" at bounding box center [397, 169] width 51 height 8
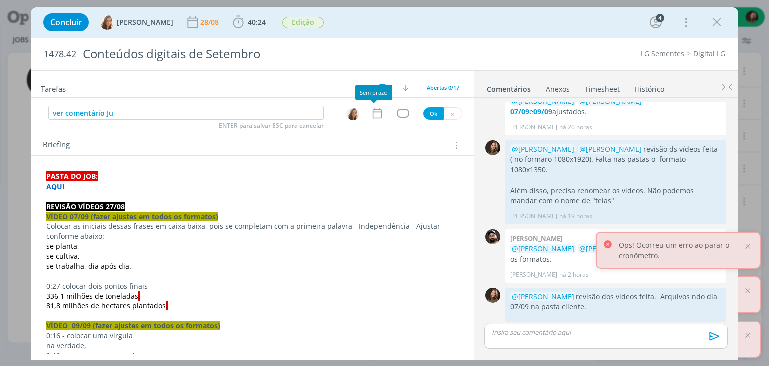
click at [375, 115] on icon "dialog" at bounding box center [377, 113] width 13 height 13
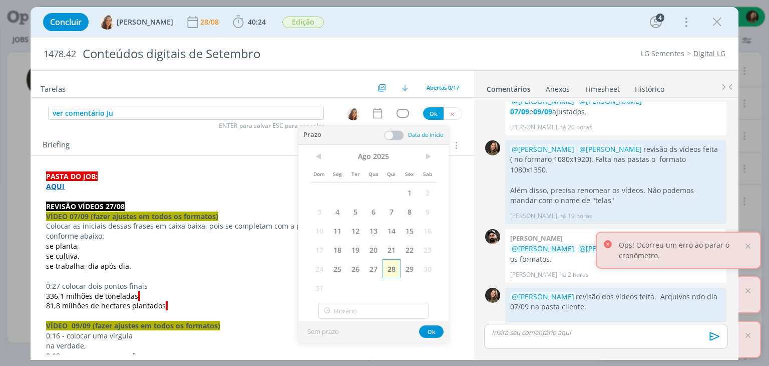
click at [391, 271] on span "28" at bounding box center [392, 268] width 18 height 19
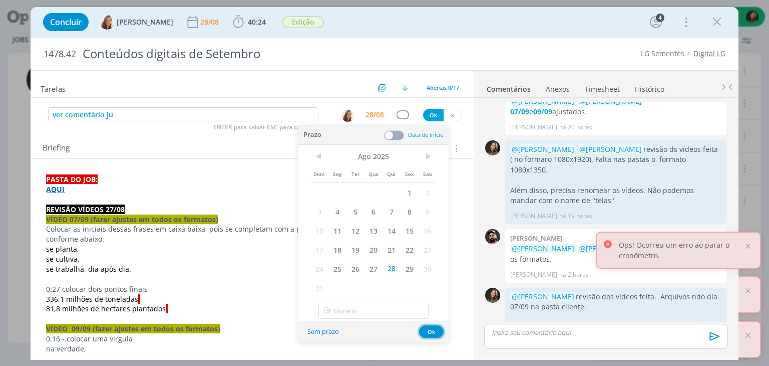
click at [431, 334] on button "Ok" at bounding box center [431, 331] width 25 height 13
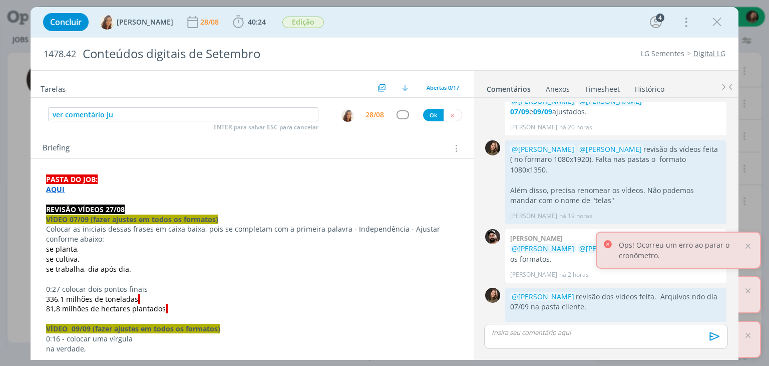
click at [402, 114] on div "dialog" at bounding box center [403, 114] width 13 height 9
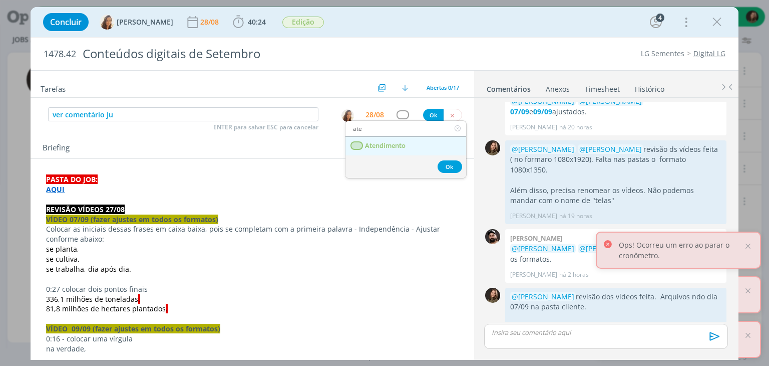
type input "ate"
click at [369, 142] on span "Atendimento" at bounding box center [386, 146] width 41 height 8
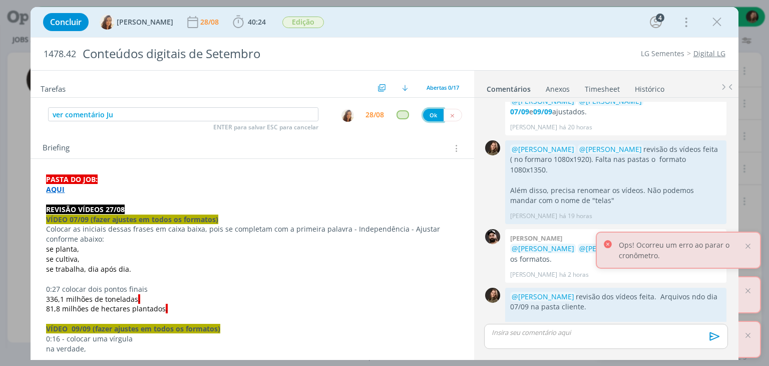
click at [433, 116] on button "Ok" at bounding box center [433, 115] width 21 height 13
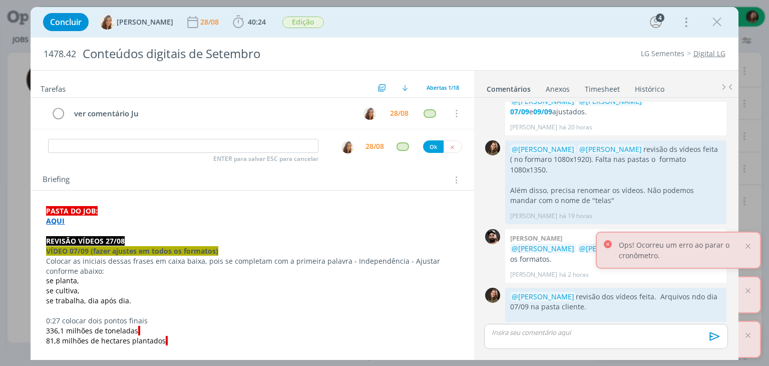
click at [707, 18] on div "Concluir [PERSON_NAME] 28/08 40:24 Iniciar Apontar Data * [DATE] Horas * 00:00 …" at bounding box center [384, 22] width 693 height 24
click at [715, 24] on icon "dialog" at bounding box center [717, 22] width 15 height 15
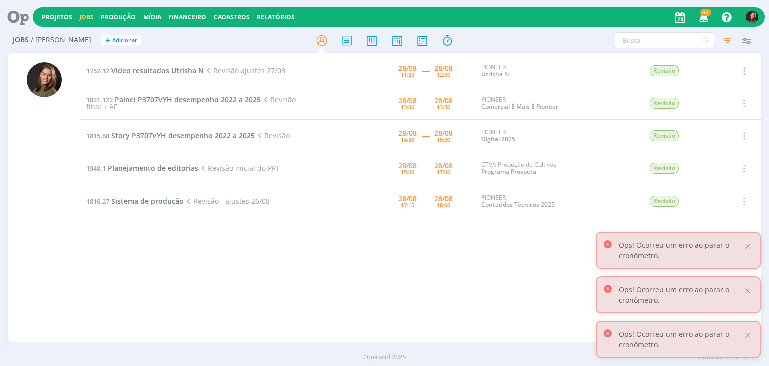
click at [166, 66] on span "Vídeo resultados Utrisha N" at bounding box center [157, 71] width 93 height 10
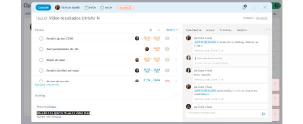
scroll to position [489, 0]
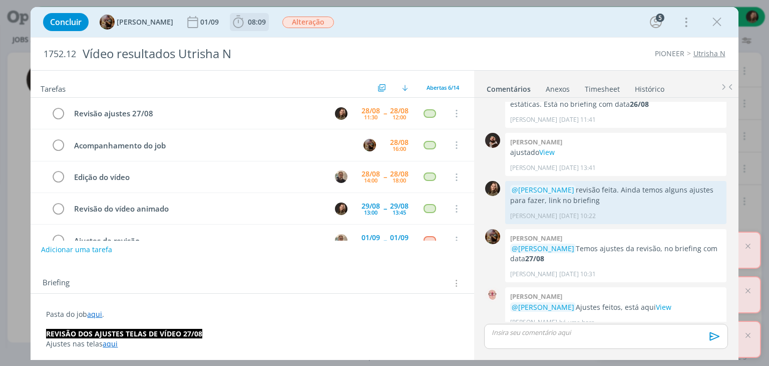
click at [246, 15] on icon "dialog" at bounding box center [238, 22] width 15 height 15
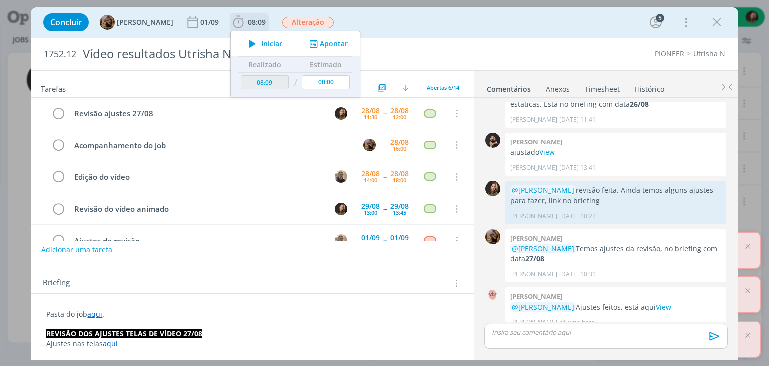
click at [260, 42] on icon "dialog" at bounding box center [253, 43] width 18 height 13
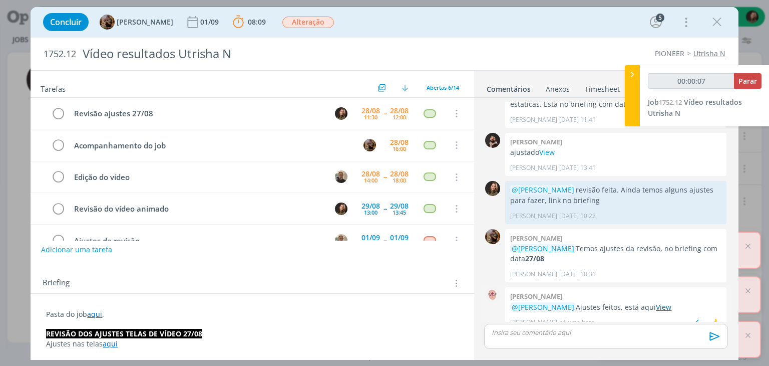
click at [669, 302] on link "View" at bounding box center [664, 307] width 16 height 10
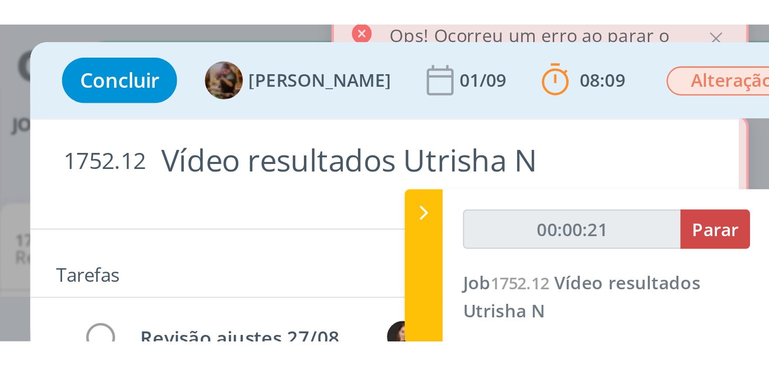
scroll to position [490, 0]
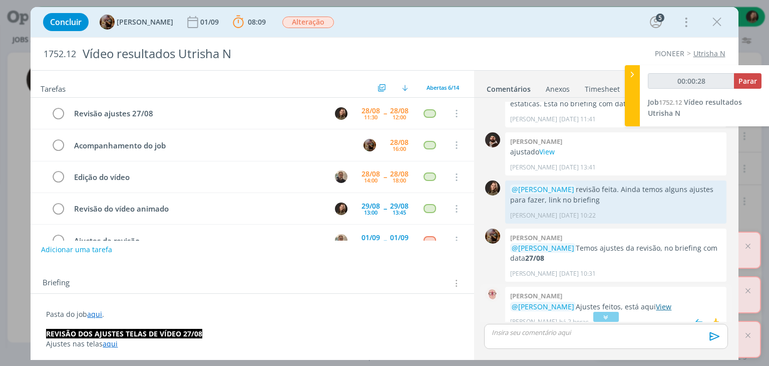
click at [667, 302] on link "View" at bounding box center [664, 307] width 16 height 10
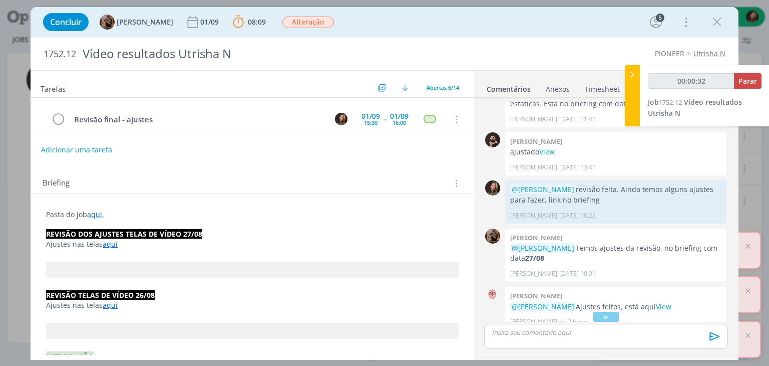
scroll to position [100, 0]
click at [108, 236] on strong "REVISÃO DOS AJUSTES TELAS DE VÍDEO 27/08" at bounding box center [124, 233] width 156 height 10
click at [106, 239] on link "aqui" at bounding box center [110, 244] width 15 height 10
click at [114, 263] on link "[URL][DOMAIN_NAME]" at bounding box center [112, 262] width 76 height 13
type input "00:06:33"
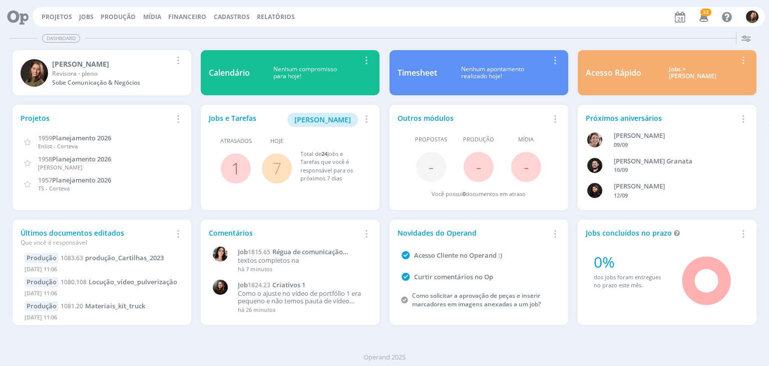
click at [267, 167] on span "7" at bounding box center [277, 168] width 30 height 30
drag, startPoint x: 268, startPoint y: 167, endPoint x: 278, endPoint y: 166, distance: 10.1
click at [269, 167] on span "7" at bounding box center [277, 168] width 30 height 30
click at [278, 166] on link "7" at bounding box center [276, 168] width 9 height 22
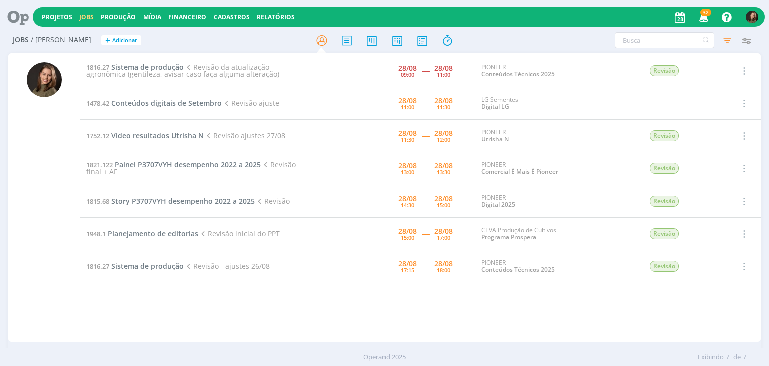
click at [61, 315] on div at bounding box center [44, 202] width 35 height 280
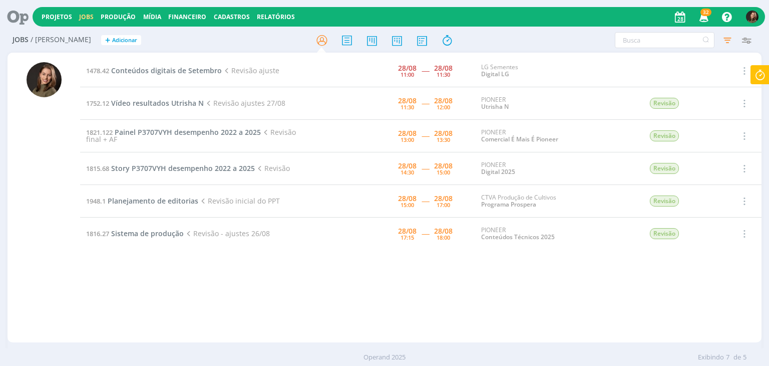
click at [161, 120] on td "1821.122 Painel P3707VYH desempenho 2022 a 2025 Revisão final + AF" at bounding box center [197, 136] width 235 height 33
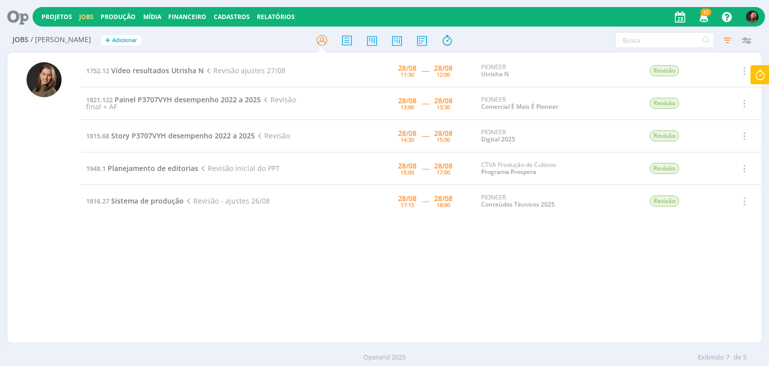
drag, startPoint x: 271, startPoint y: 310, endPoint x: 265, endPoint y: 286, distance: 25.3
click at [271, 310] on div "1752.12 Vídeo resultados Utrisha N Revisão ajustes 27/08 28/08 11:30 ----- 28/0…" at bounding box center [420, 198] width 681 height 286
click at [165, 67] on span "Vídeo resultados Utrisha N" at bounding box center [157, 71] width 93 height 10
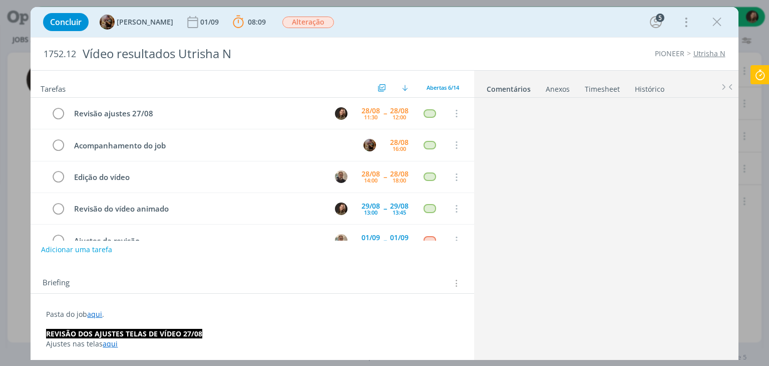
scroll to position [489, 0]
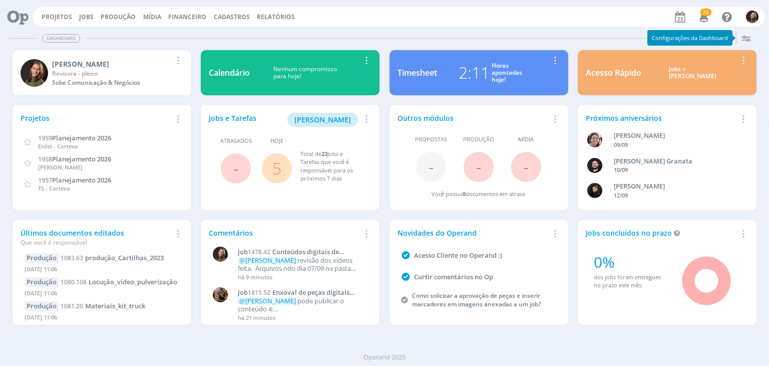
click at [272, 166] on link "5" at bounding box center [276, 168] width 9 height 22
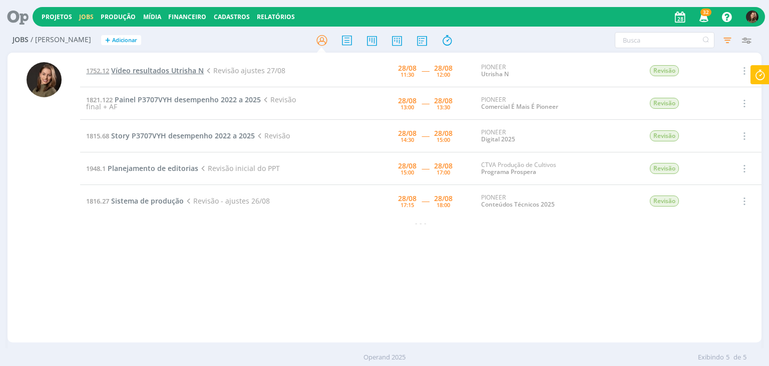
click at [171, 69] on span "Vídeo resultados Utrisha N" at bounding box center [157, 71] width 93 height 10
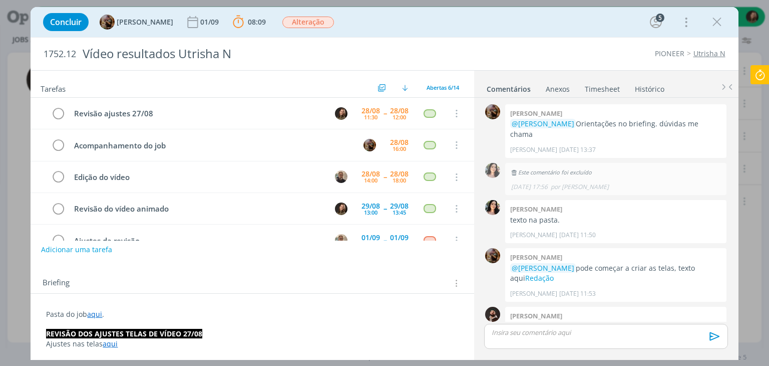
scroll to position [489, 0]
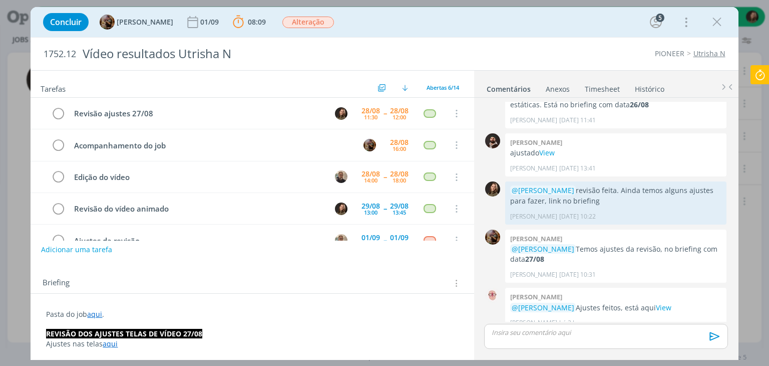
click at [558, 330] on p "dialog" at bounding box center [605, 332] width 227 height 9
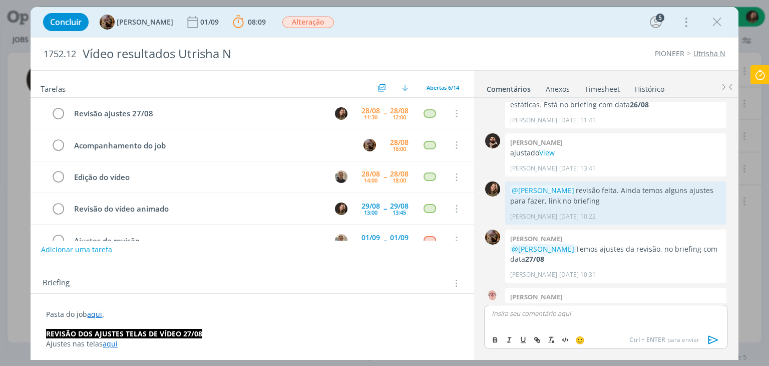
scroll to position [508, 0]
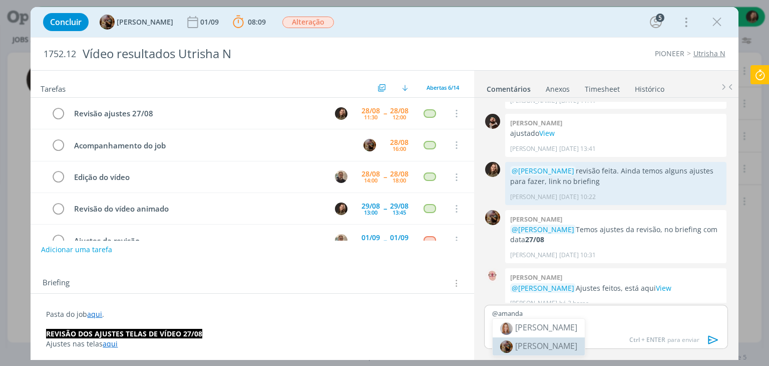
click at [515, 347] on span "[PERSON_NAME]" at bounding box center [546, 345] width 62 height 11
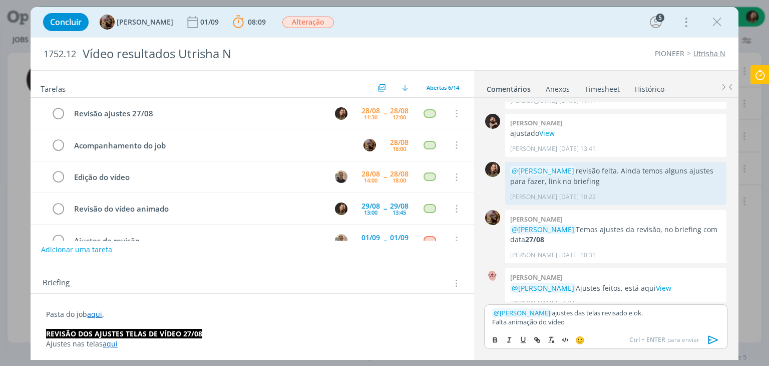
click at [639, 309] on p "﻿ @ Amanda Rodrigues ﻿ ajustes das telas revisado e ok." at bounding box center [605, 312] width 227 height 9
click at [635, 313] on p "﻿ @ Amanda Rodrigues ﻿ ajustes das telas revisado e ok." at bounding box center [605, 312] width 227 height 9
drag, startPoint x: 649, startPoint y: 310, endPoint x: 645, endPoint y: 313, distance: 5.3
click at [649, 310] on p "﻿ @ Amanda Rodrigues ﻿ ajustes das telas revisado e ok." at bounding box center [605, 312] width 227 height 9
click at [645, 313] on p "﻿ @ Amanda Rodrigues ﻿ ajustes das telas revisado e ok." at bounding box center [605, 312] width 227 height 9
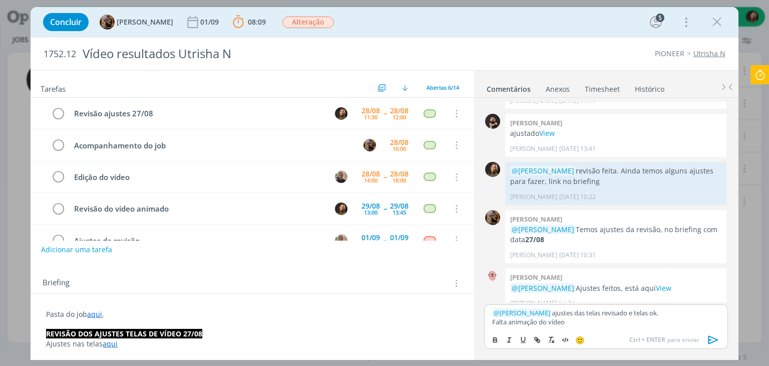
click at [712, 339] on icon "dialog" at bounding box center [713, 339] width 15 height 15
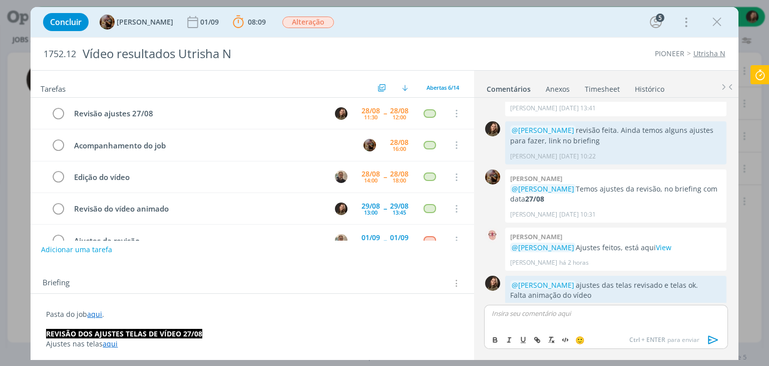
scroll to position [556, 0]
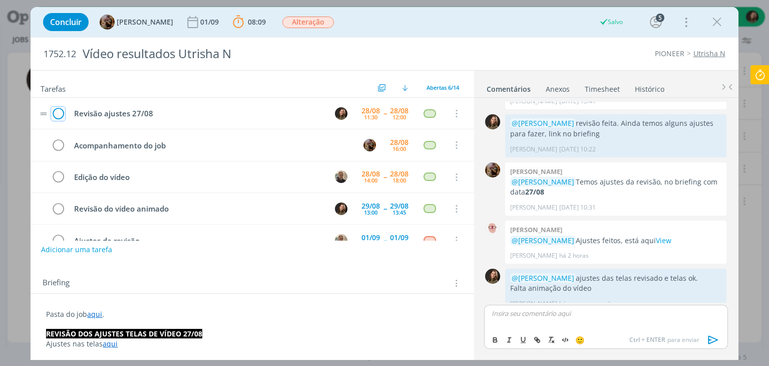
click at [61, 113] on icon "dialog" at bounding box center [58, 113] width 14 height 15
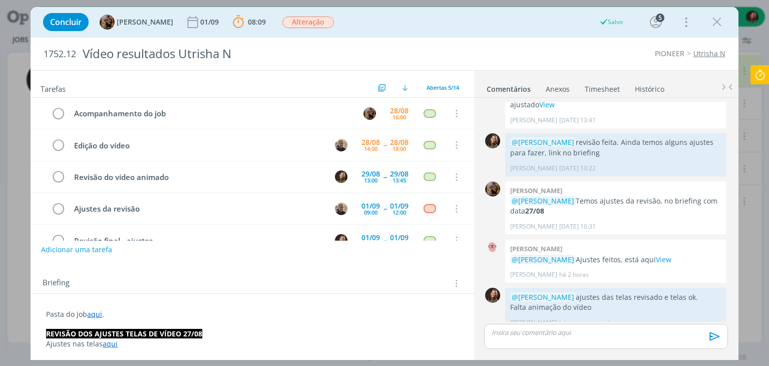
click at [753, 76] on icon at bounding box center [760, 75] width 18 height 20
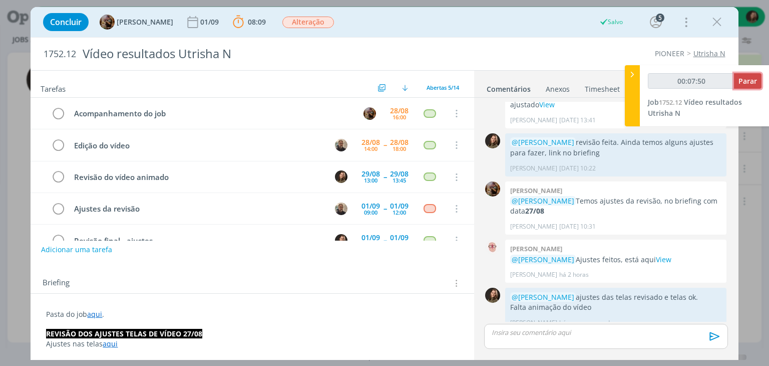
click at [761, 76] on button "Parar" at bounding box center [748, 81] width 28 height 16
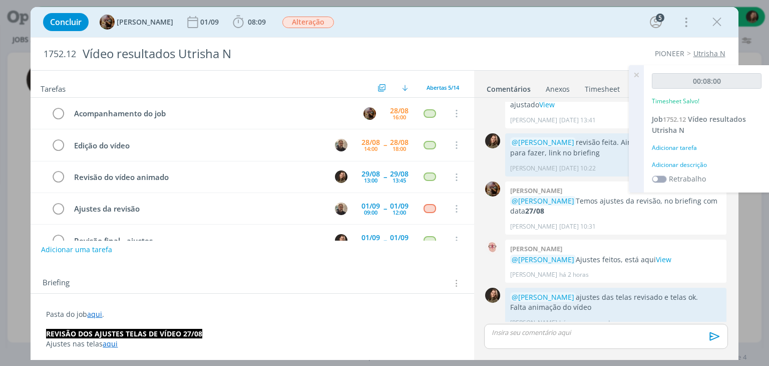
click at [682, 160] on div "Adicionar descrição" at bounding box center [707, 164] width 110 height 9
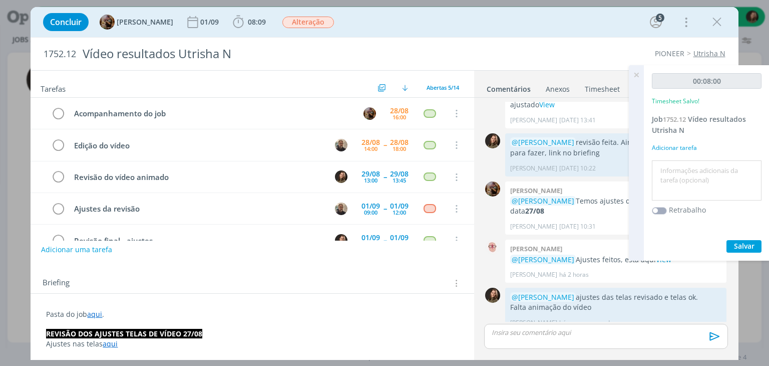
click at [682, 161] on div at bounding box center [707, 180] width 110 height 41
click at [682, 171] on textarea at bounding box center [707, 181] width 105 height 36
type textarea "revisão ajustes de telas"
click at [764, 247] on div "00:08:00 Timesheet Salvo! Job 1752.12 Vídeo resultados Utrisha N Adicionar tare…" at bounding box center [707, 162] width 126 height 195
click at [746, 244] on span "Salvar" at bounding box center [744, 246] width 21 height 10
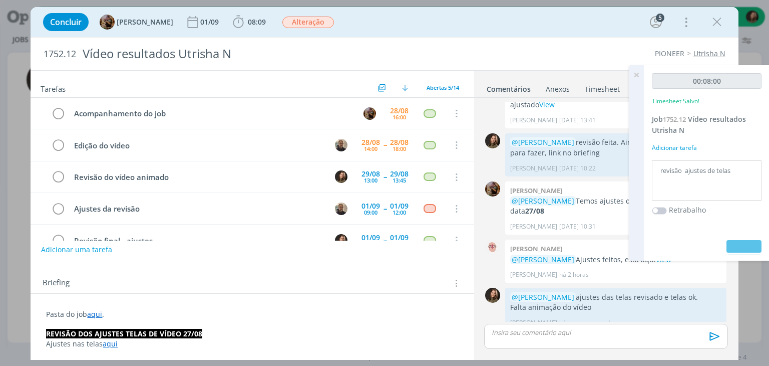
click at [635, 72] on icon at bounding box center [637, 75] width 18 height 20
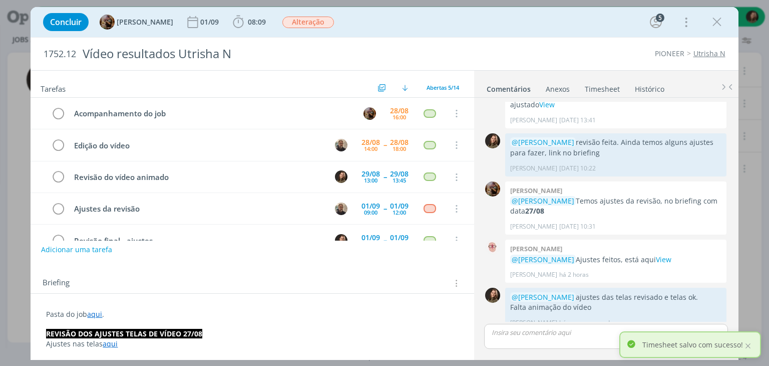
click at [722, 27] on icon "dialog" at bounding box center [717, 22] width 15 height 15
